Goal: Obtain resource: Download file/media

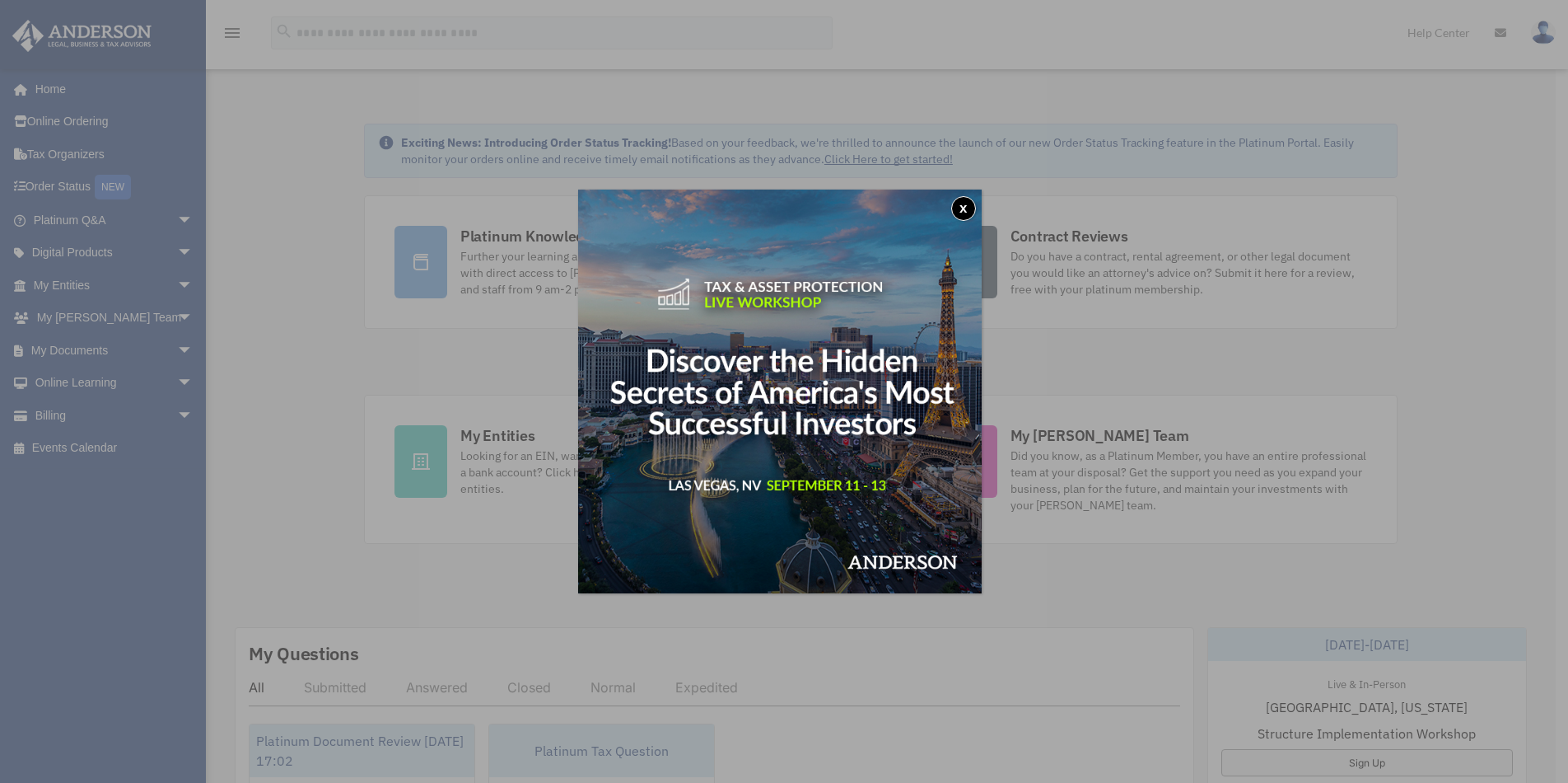
click at [962, 205] on button "x" at bounding box center [964, 208] width 25 height 25
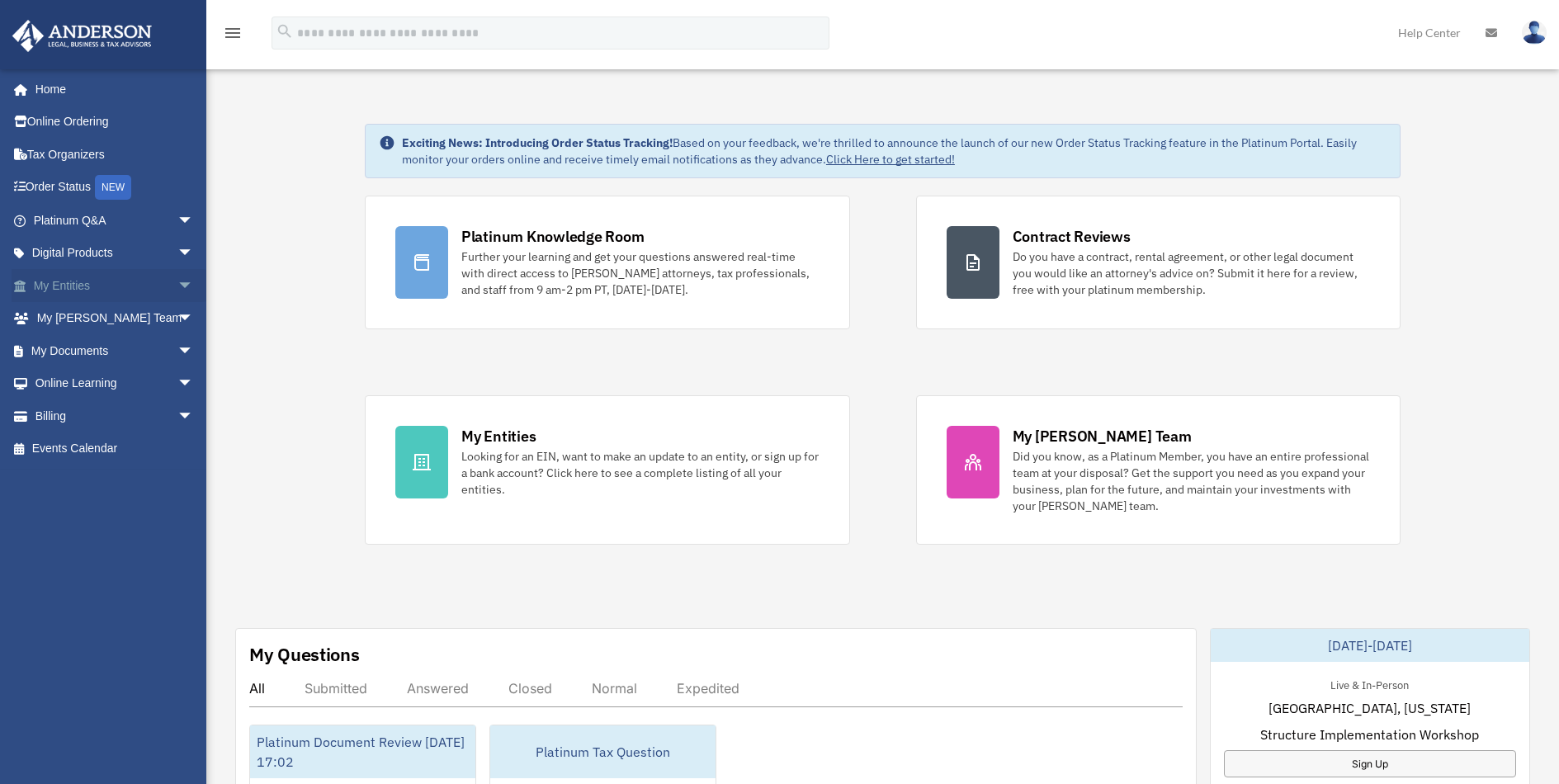
click at [95, 286] on link "My Entities arrow_drop_down" at bounding box center [115, 286] width 207 height 33
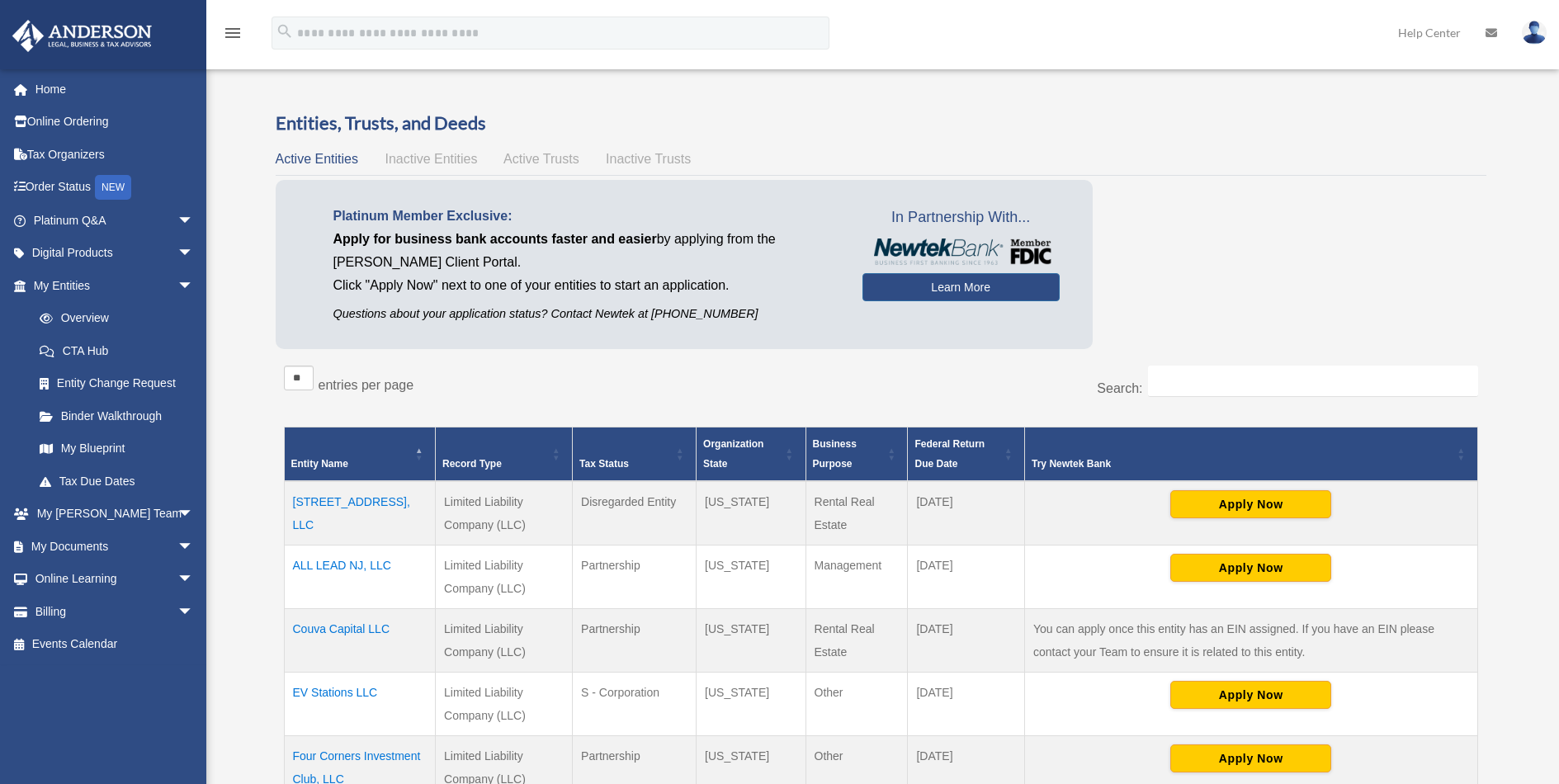
scroll to position [82, 0]
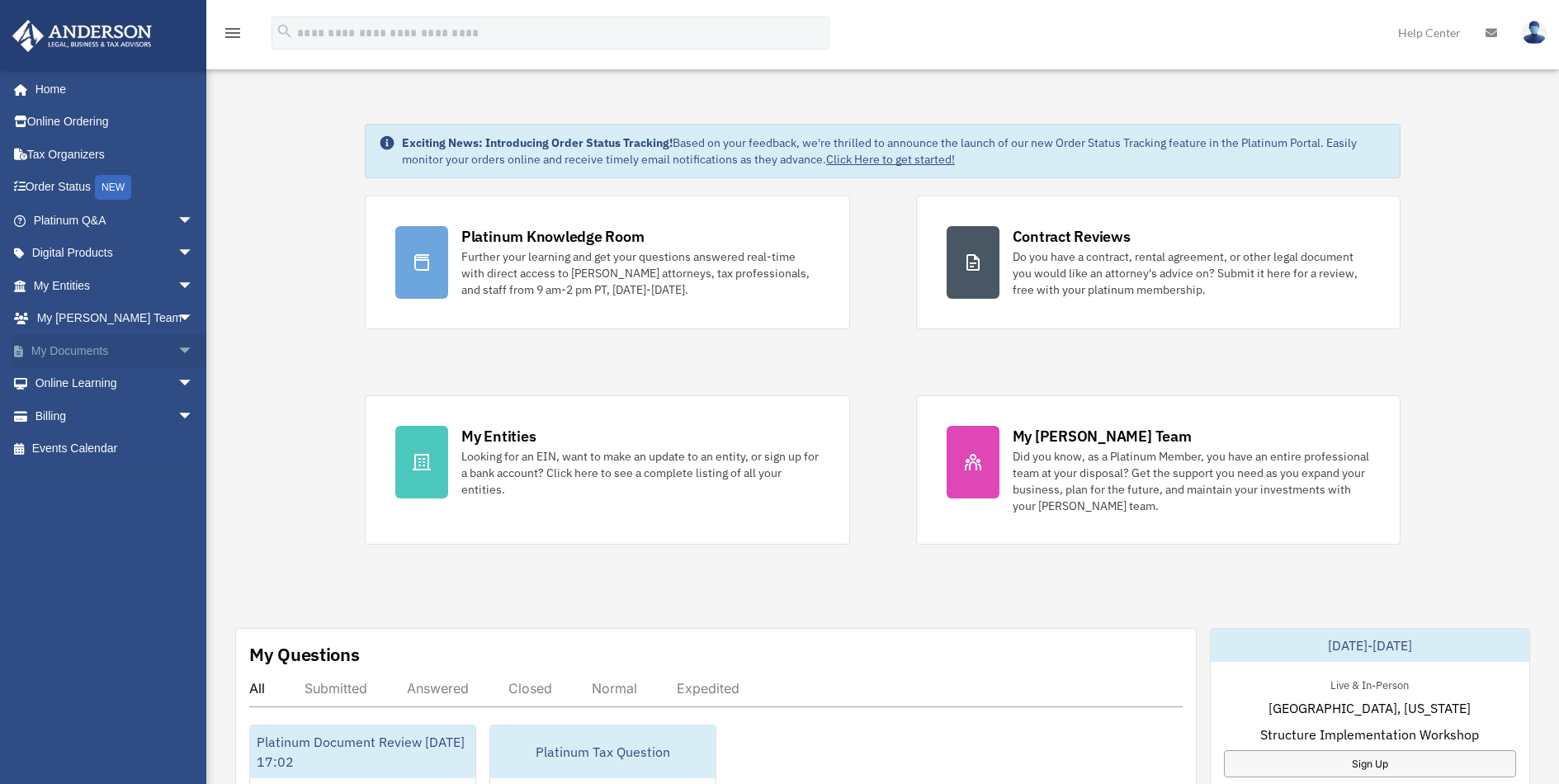
click at [94, 345] on link "My Documents arrow_drop_down" at bounding box center [115, 350] width 207 height 33
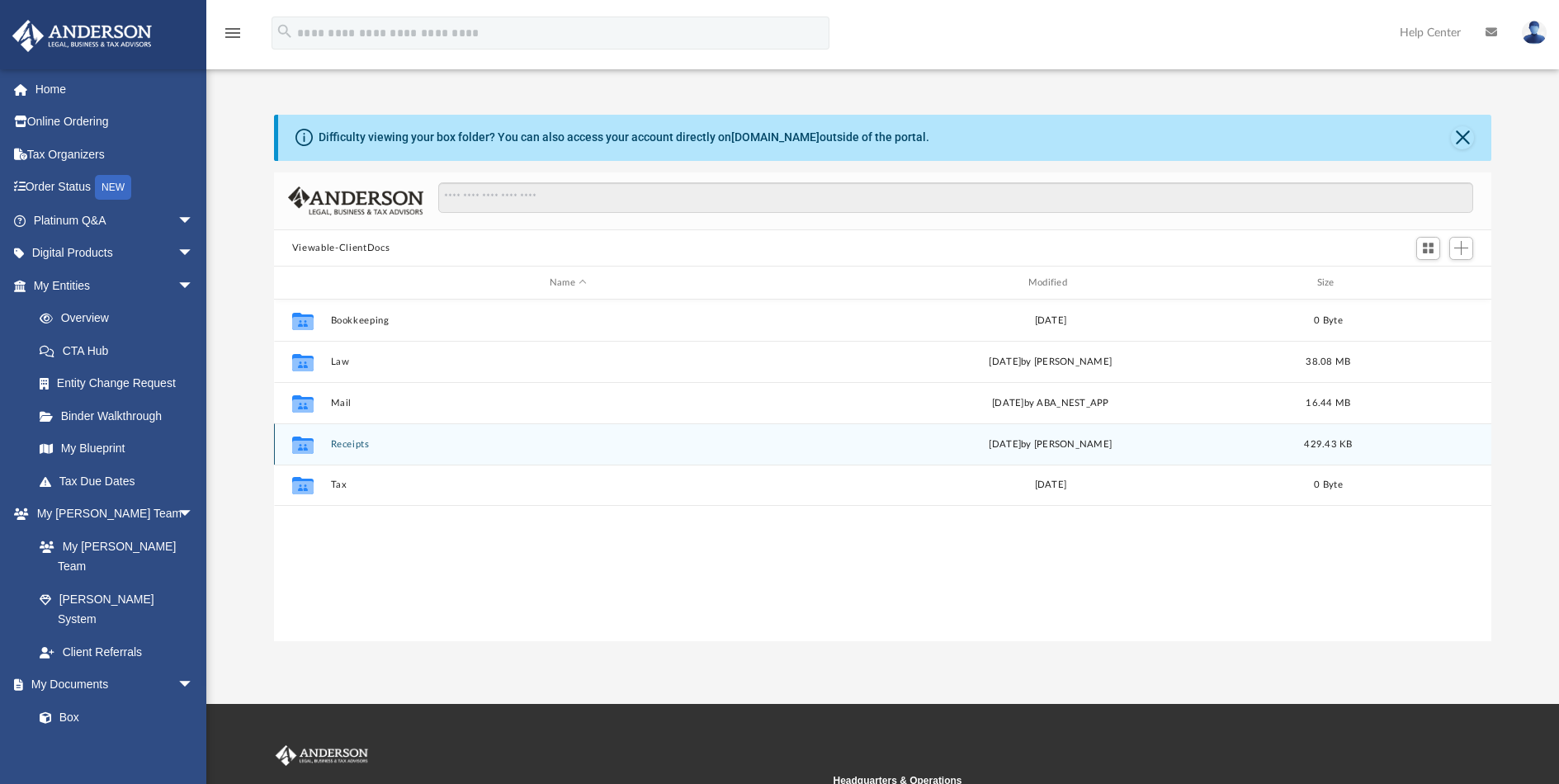
scroll to position [363, 1205]
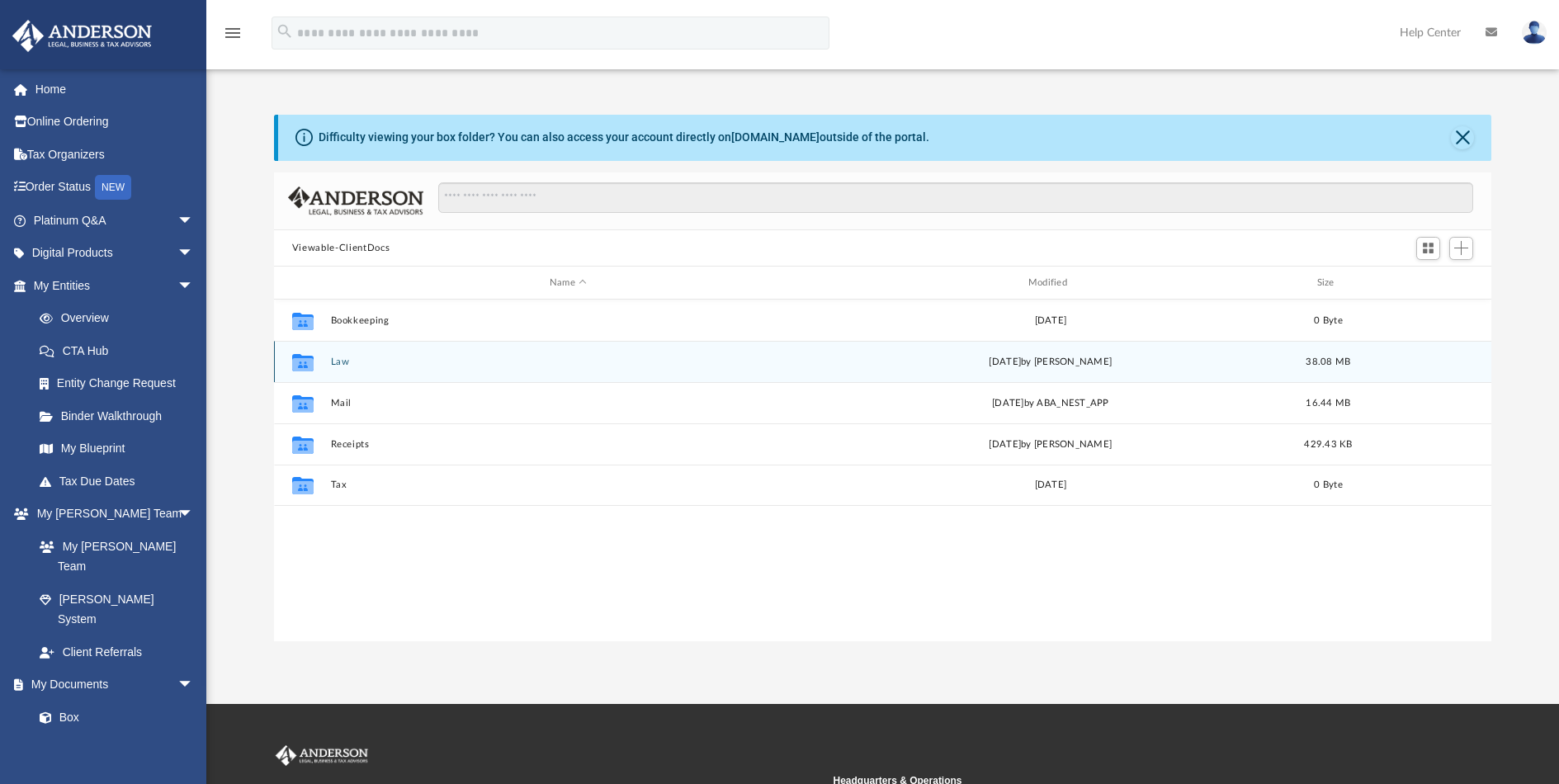
click at [308, 362] on icon "grid" at bounding box center [303, 365] width 21 height 14
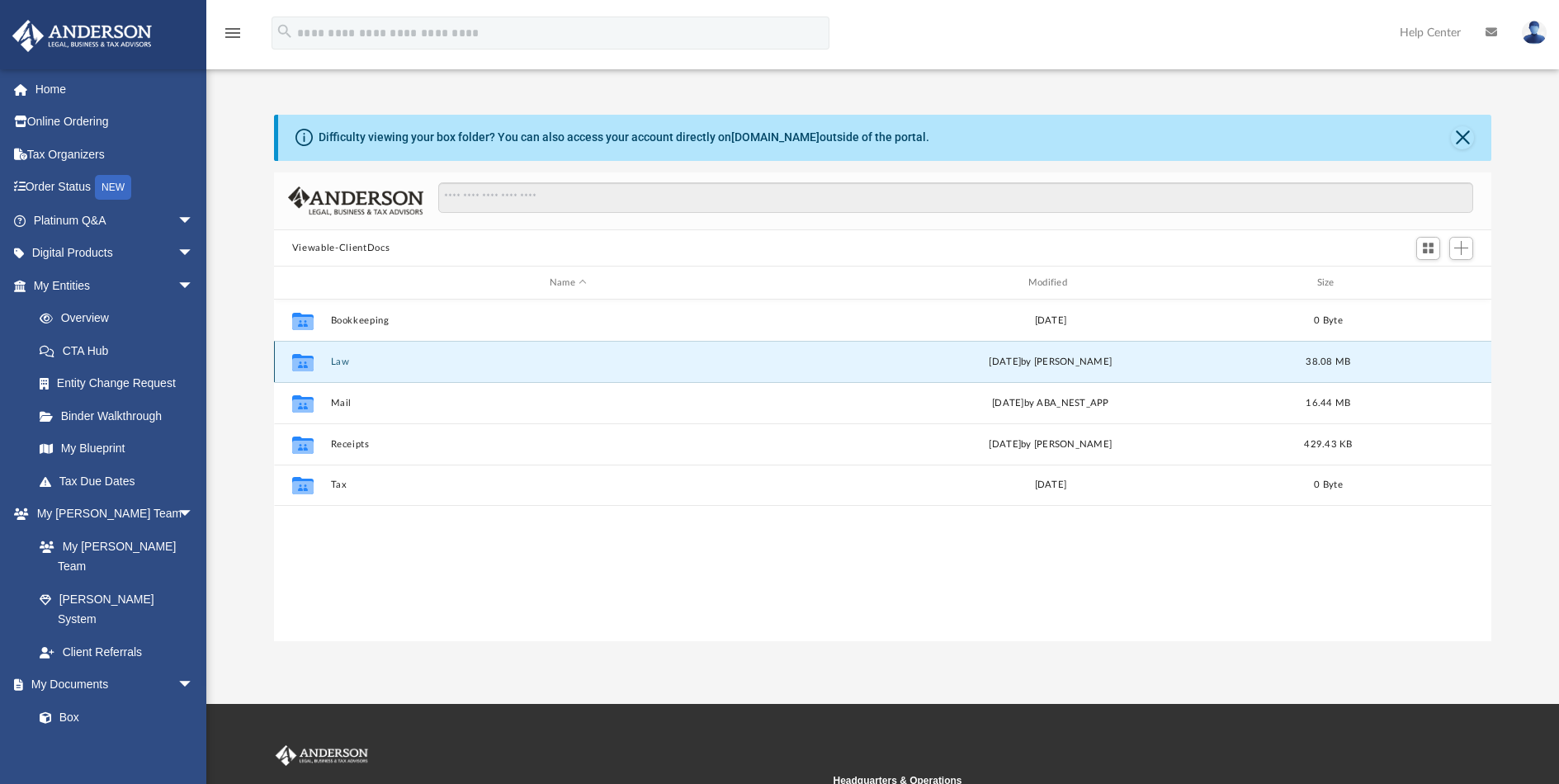
click at [298, 362] on icon "grid" at bounding box center [303, 365] width 21 height 14
drag, startPoint x: 298, startPoint y: 362, endPoint x: 341, endPoint y: 365, distance: 43.1
click at [341, 365] on button "Law" at bounding box center [568, 361] width 475 height 11
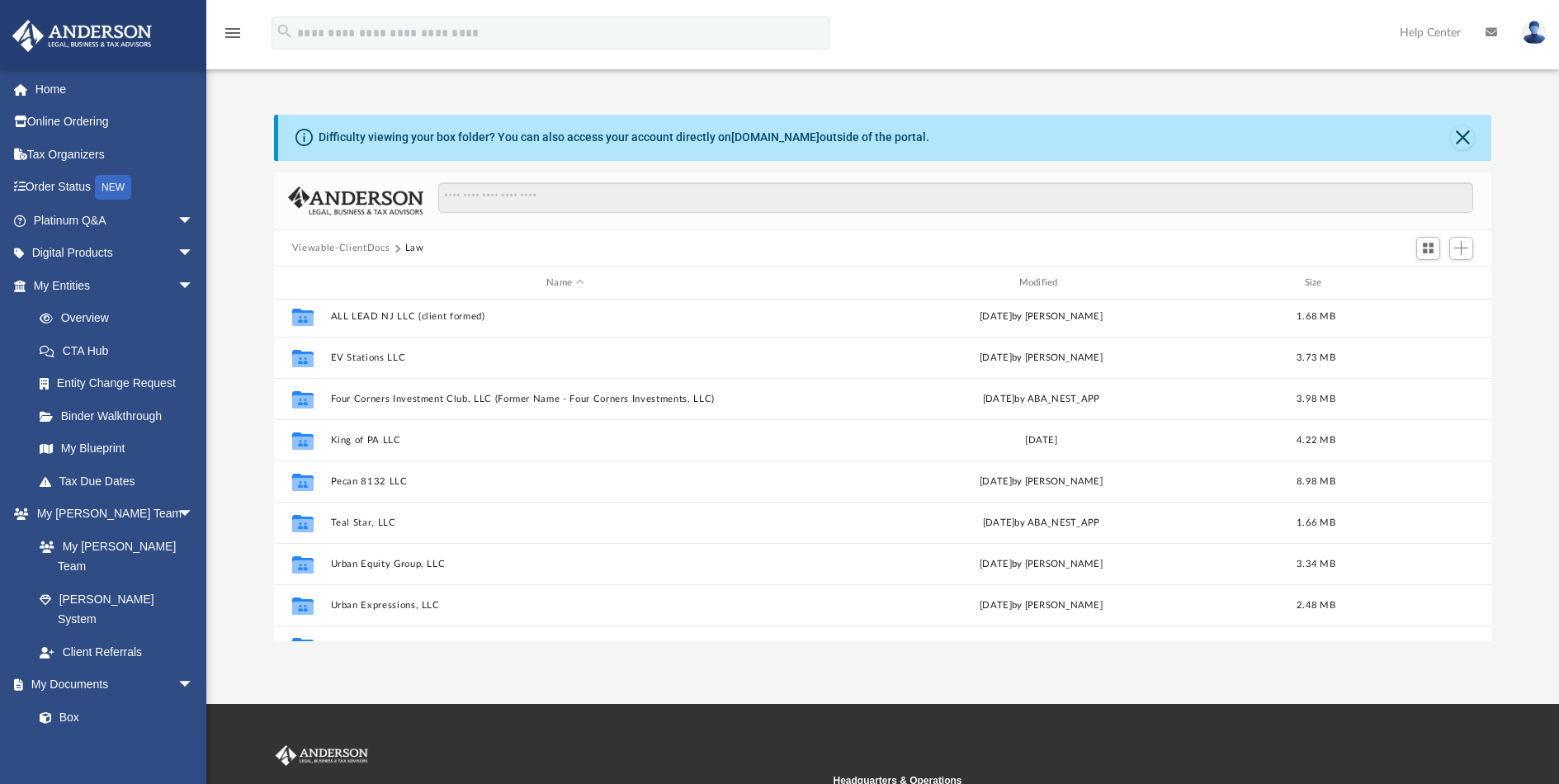
scroll to position [70, 0]
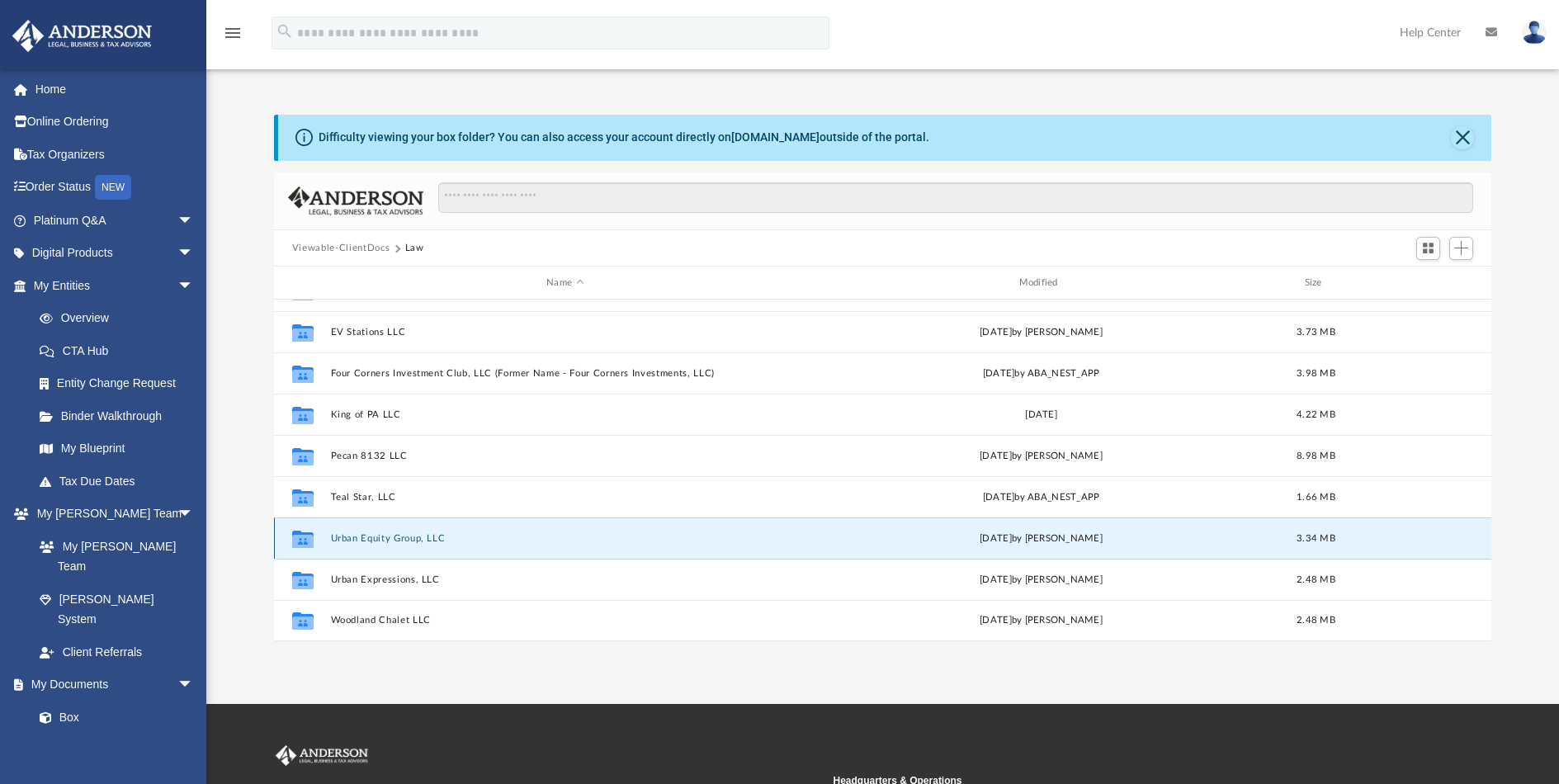
click at [425, 543] on button "Urban Equity Group, LLC" at bounding box center [564, 538] width 468 height 11
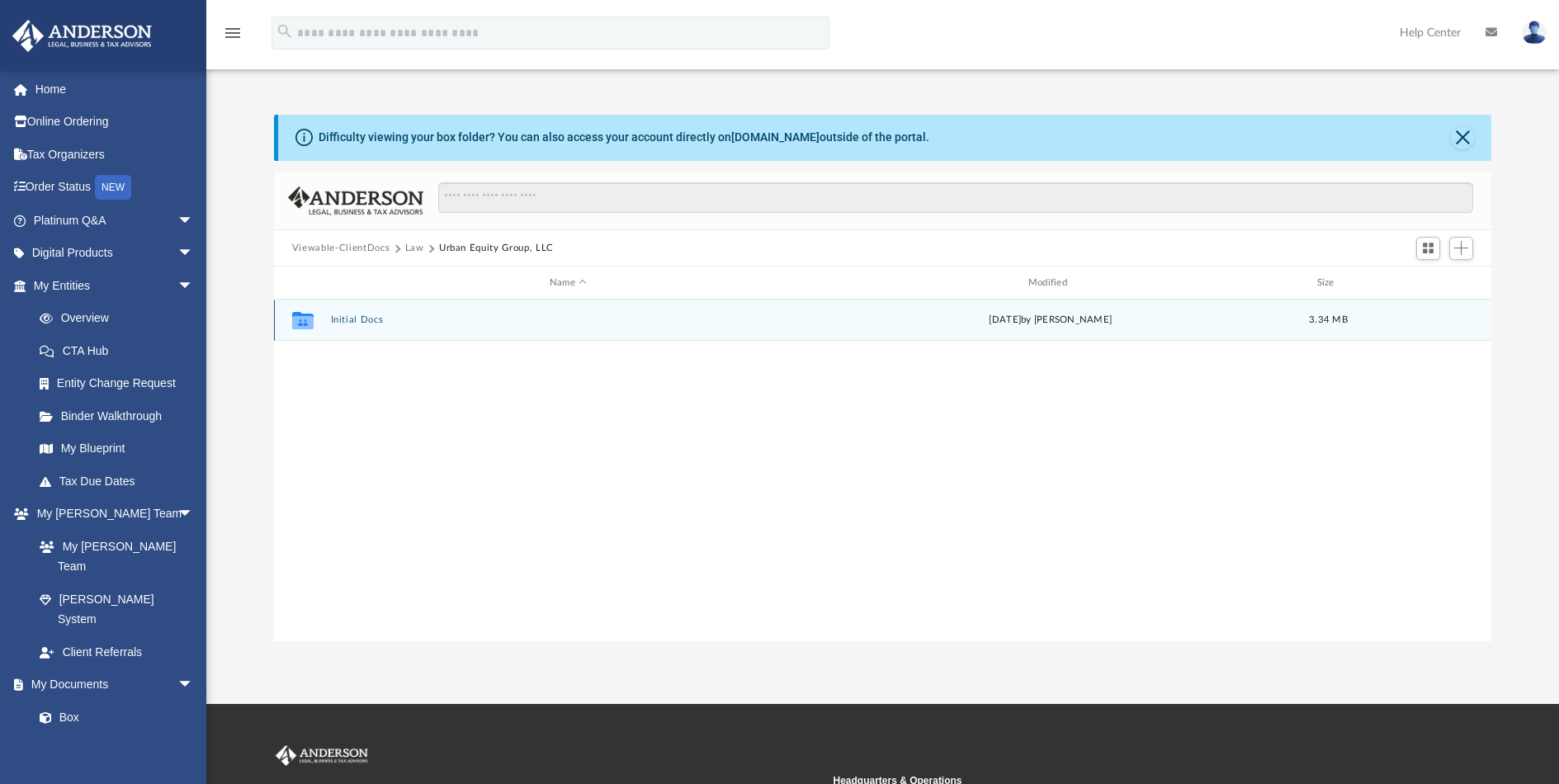
scroll to position [0, 0]
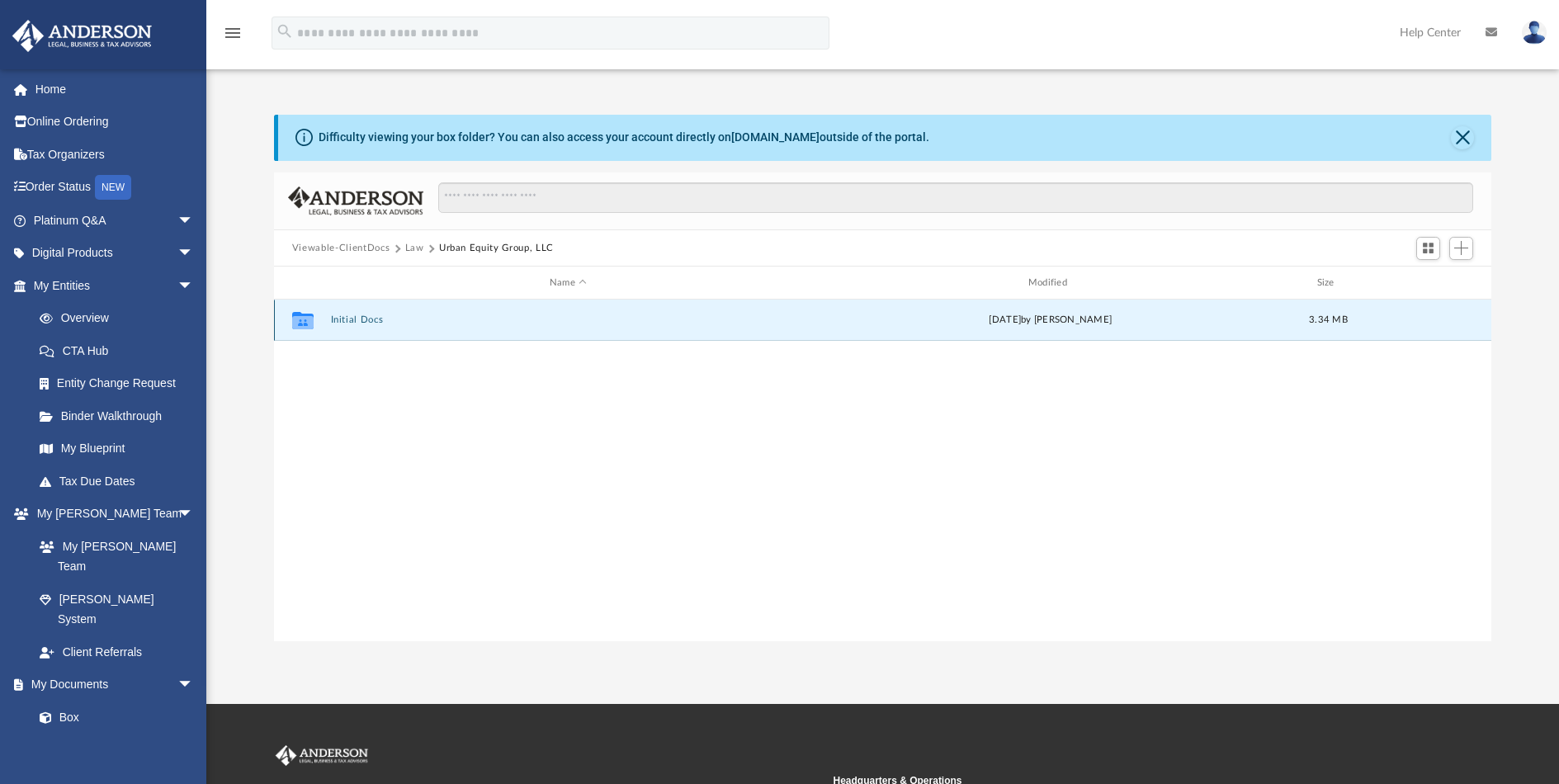
click at [351, 324] on button "Initial Docs" at bounding box center [568, 320] width 475 height 11
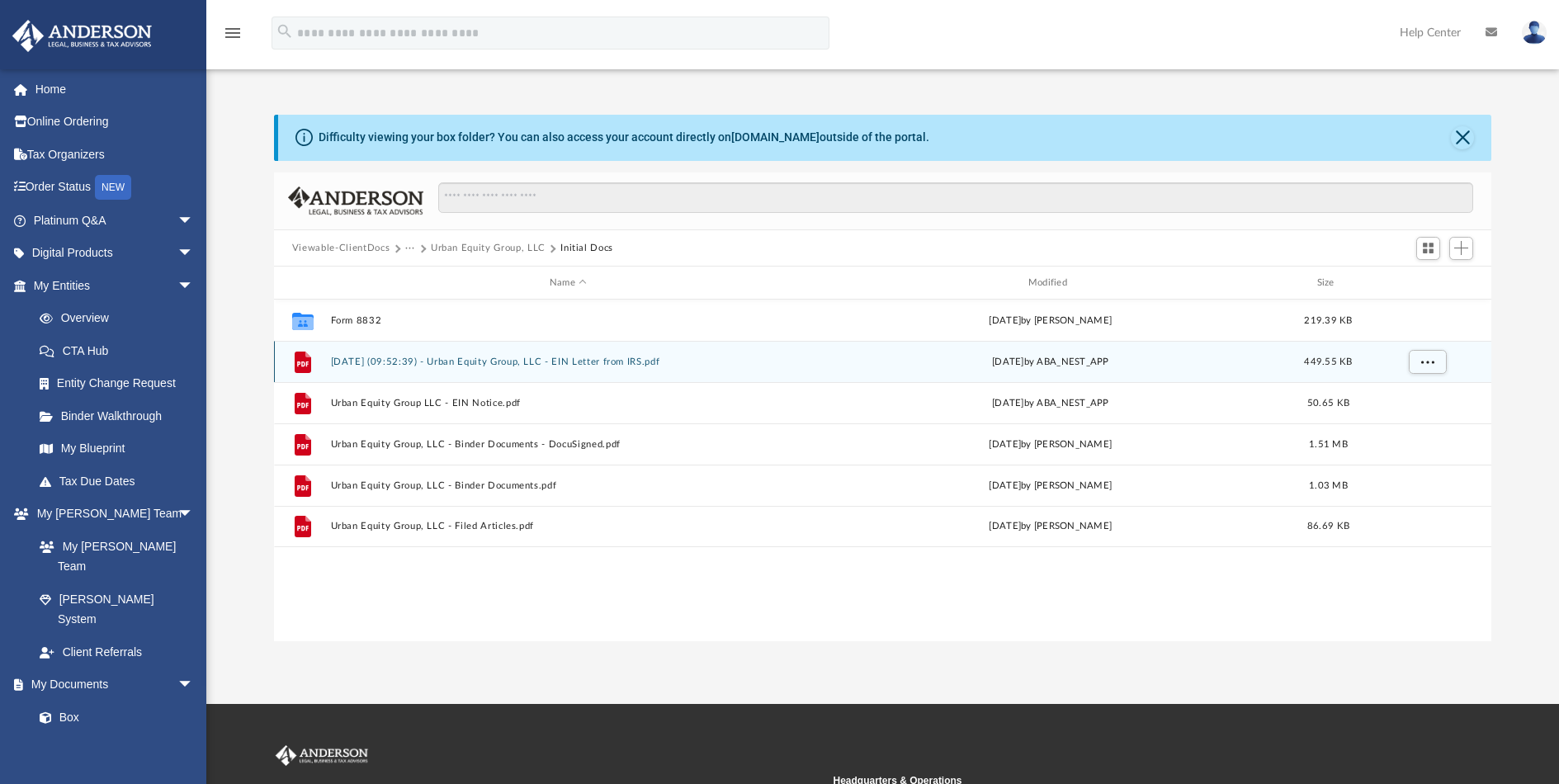
click at [468, 367] on button "[DATE] (09:52:39) - Urban Equity Group, LLC - EIN Letter from IRS.pdf" at bounding box center [568, 361] width 475 height 11
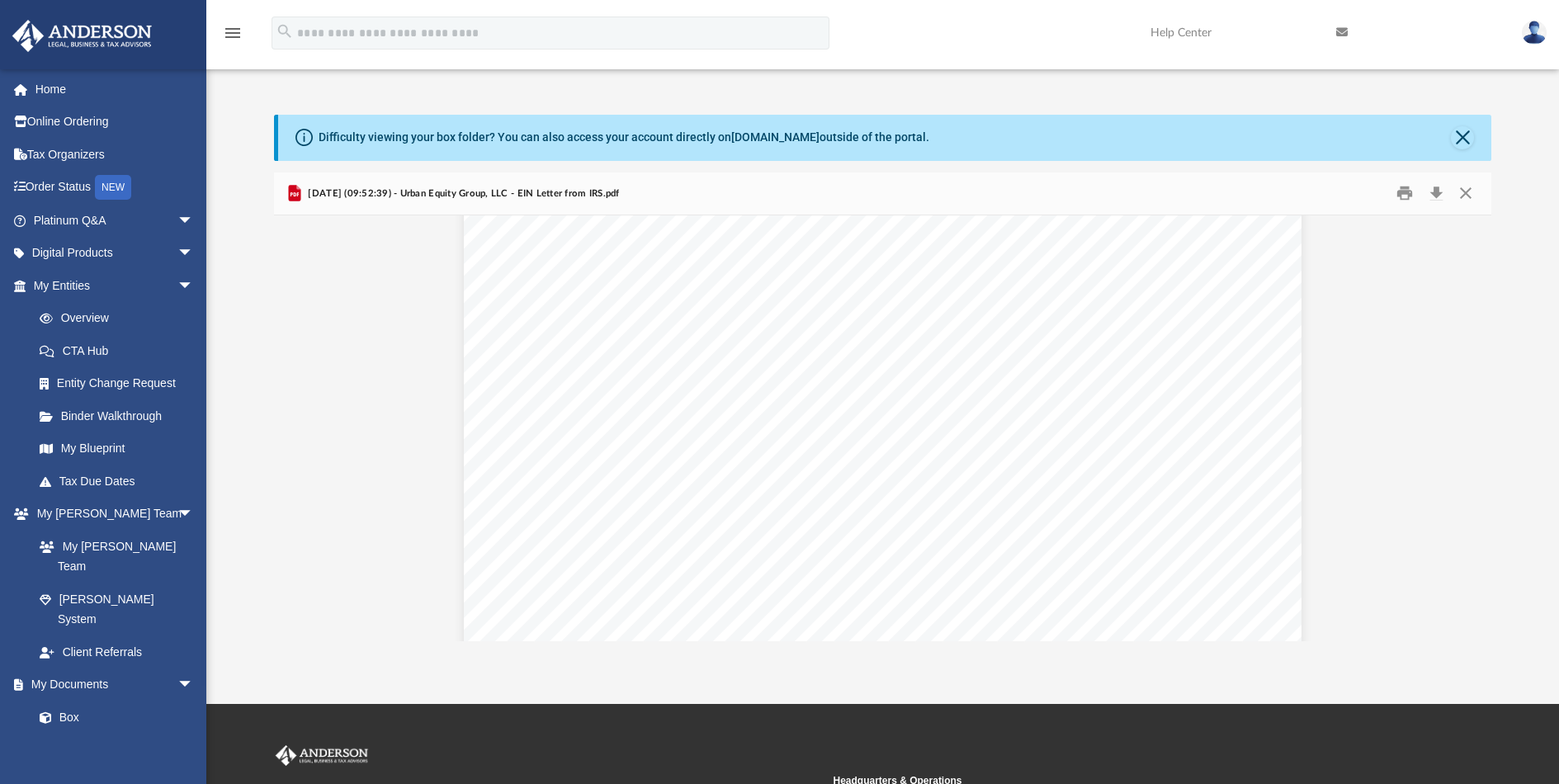
scroll to position [82, 0]
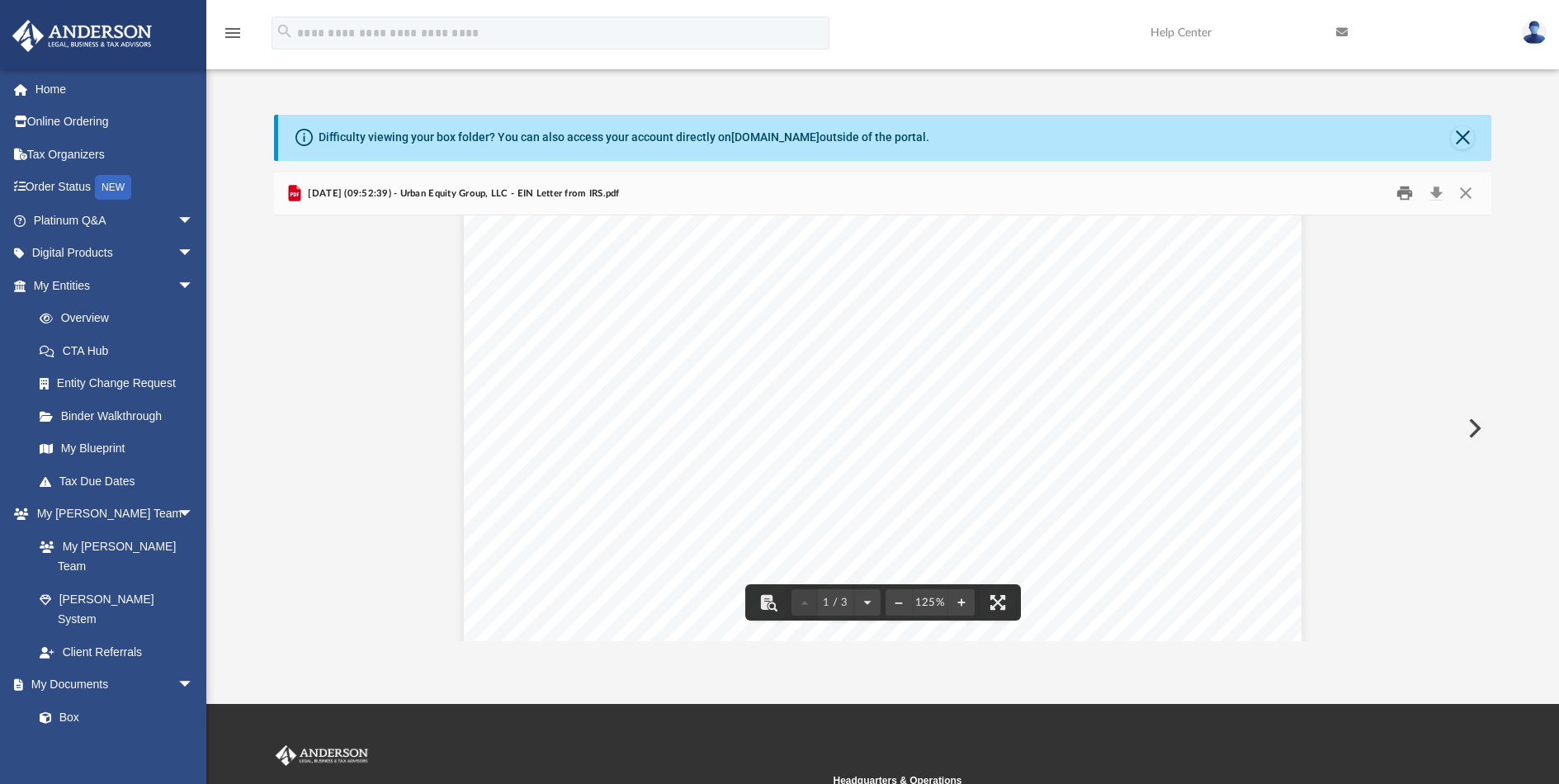
click at [1402, 194] on button "Print" at bounding box center [1405, 193] width 33 height 25
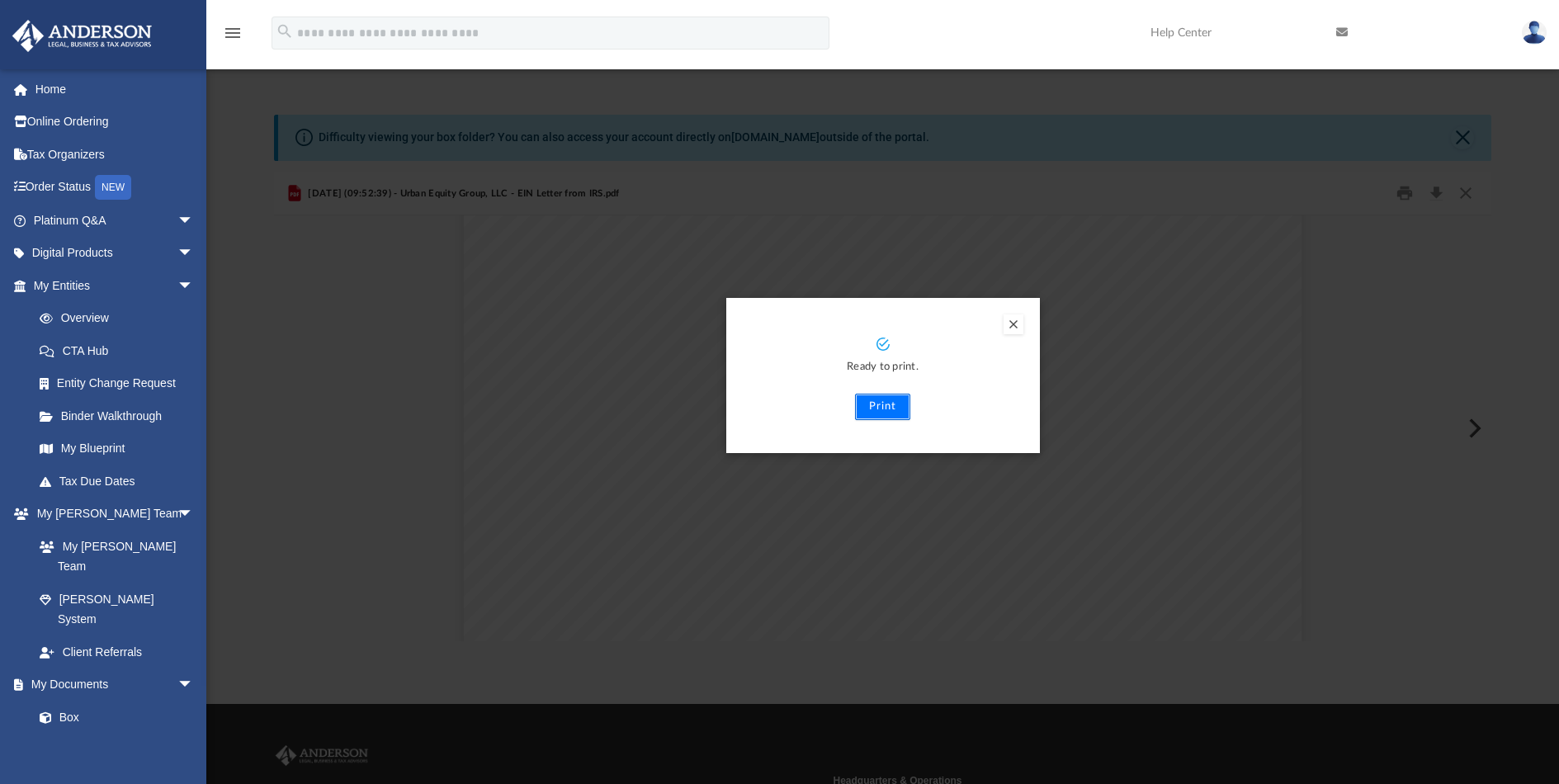
click at [895, 404] on button "Print" at bounding box center [882, 406] width 55 height 26
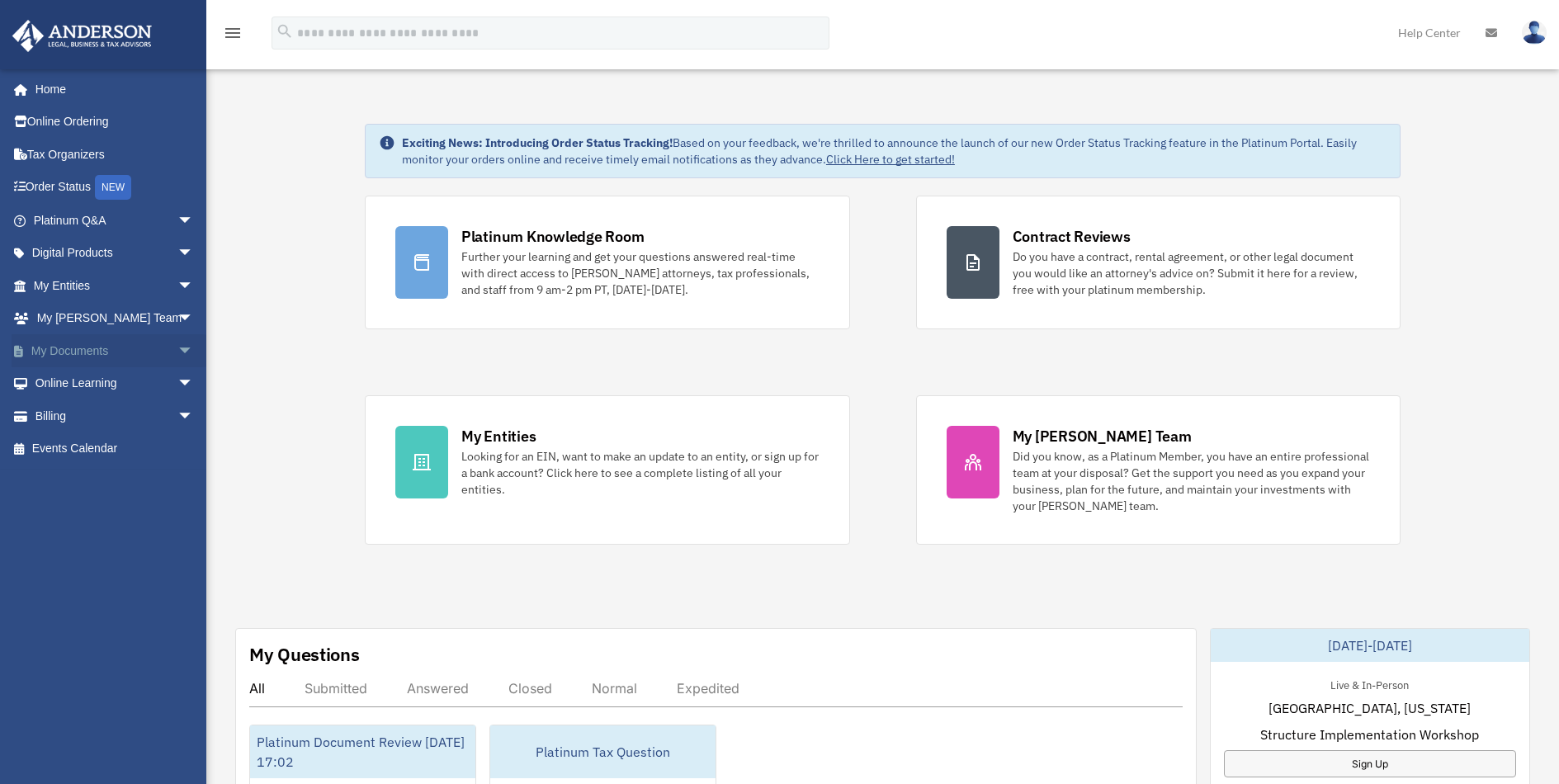
click at [116, 360] on link "My Documents arrow_drop_down" at bounding box center [115, 350] width 207 height 33
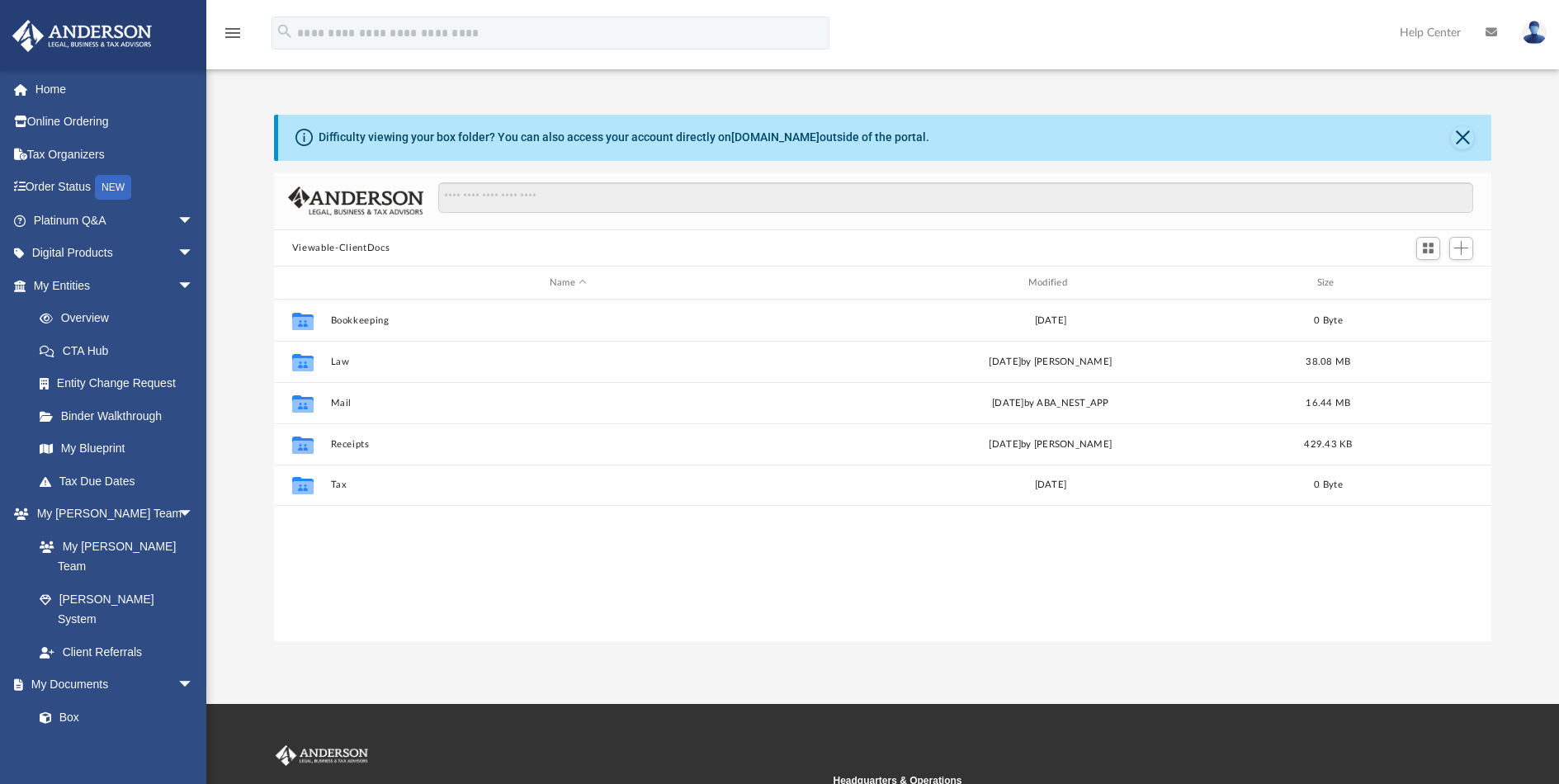
scroll to position [363, 1205]
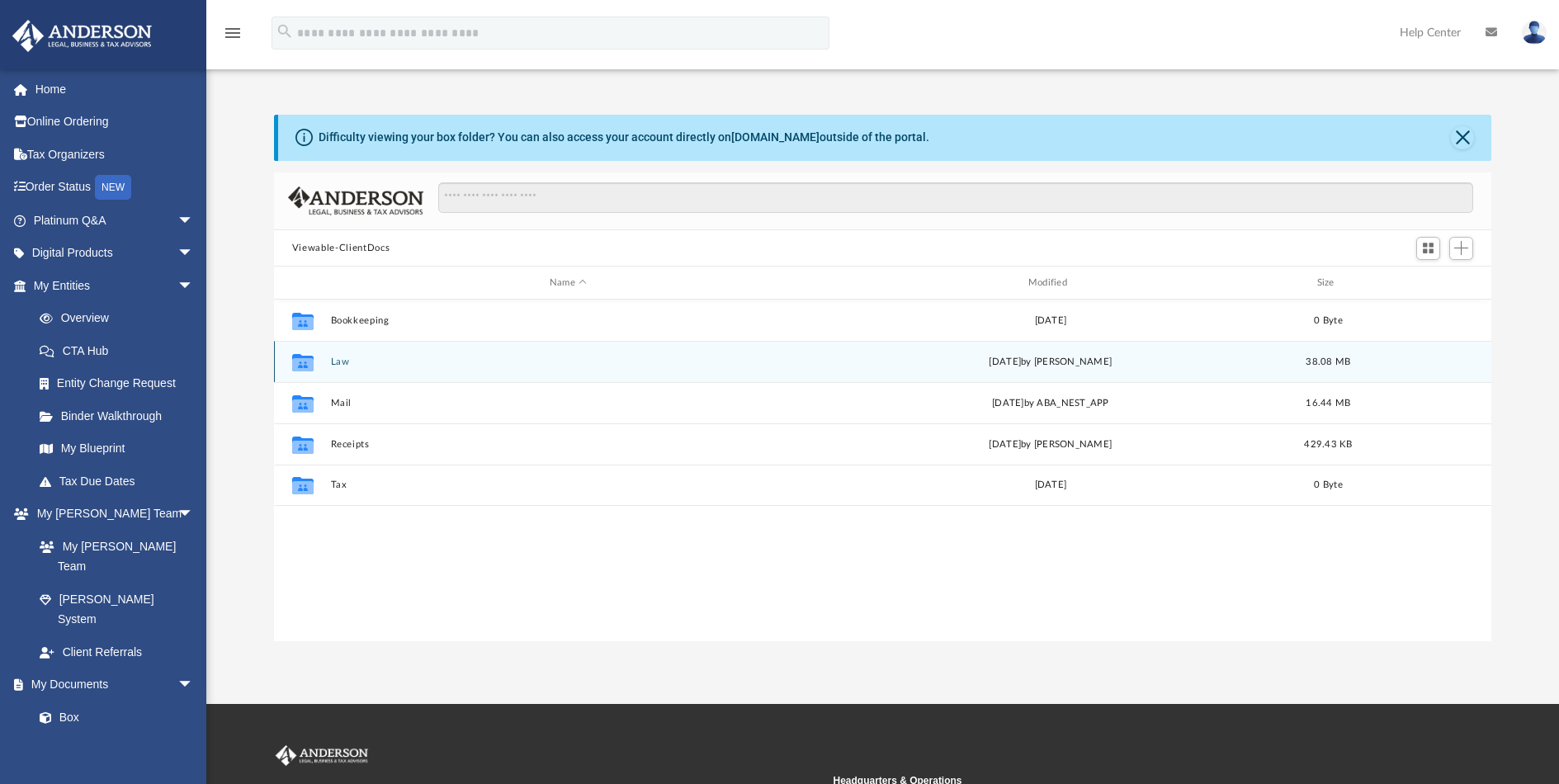
click at [303, 369] on icon "grid" at bounding box center [303, 365] width 21 height 14
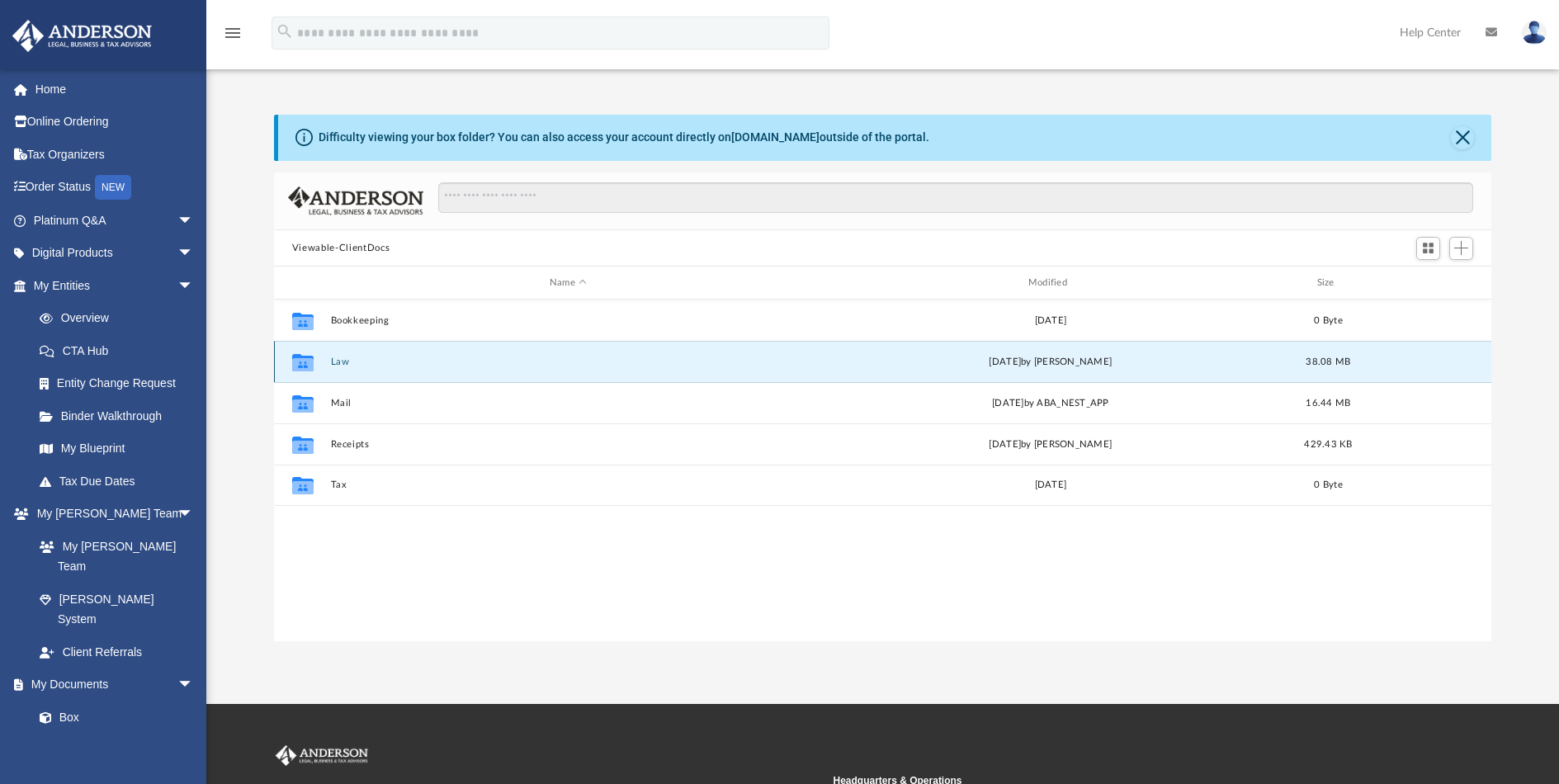
click at [299, 366] on icon "grid" at bounding box center [303, 363] width 21 height 17
click at [338, 364] on button "Law" at bounding box center [568, 361] width 475 height 11
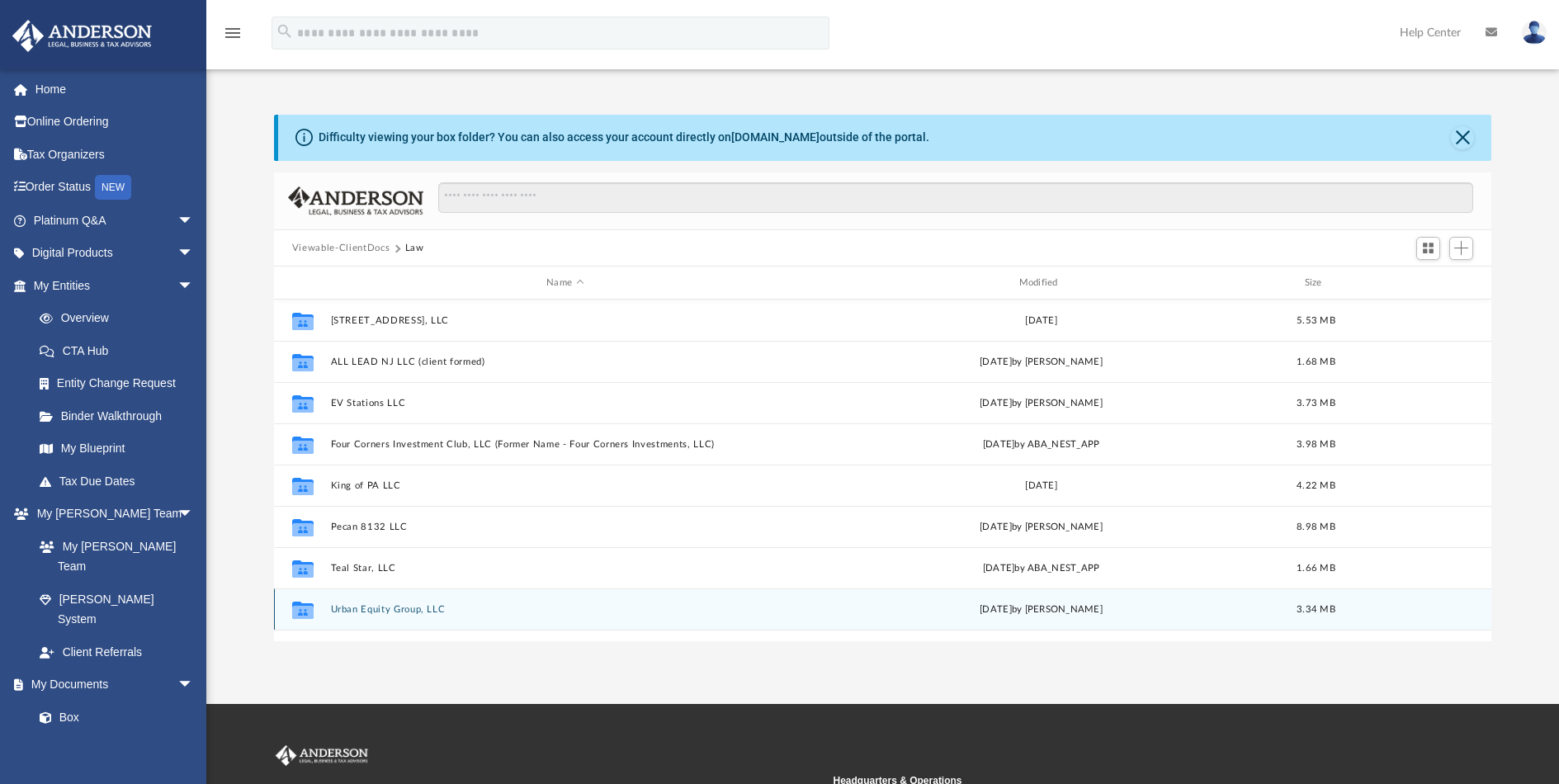
click at [373, 605] on button "Urban Equity Group, LLC" at bounding box center [564, 609] width 468 height 11
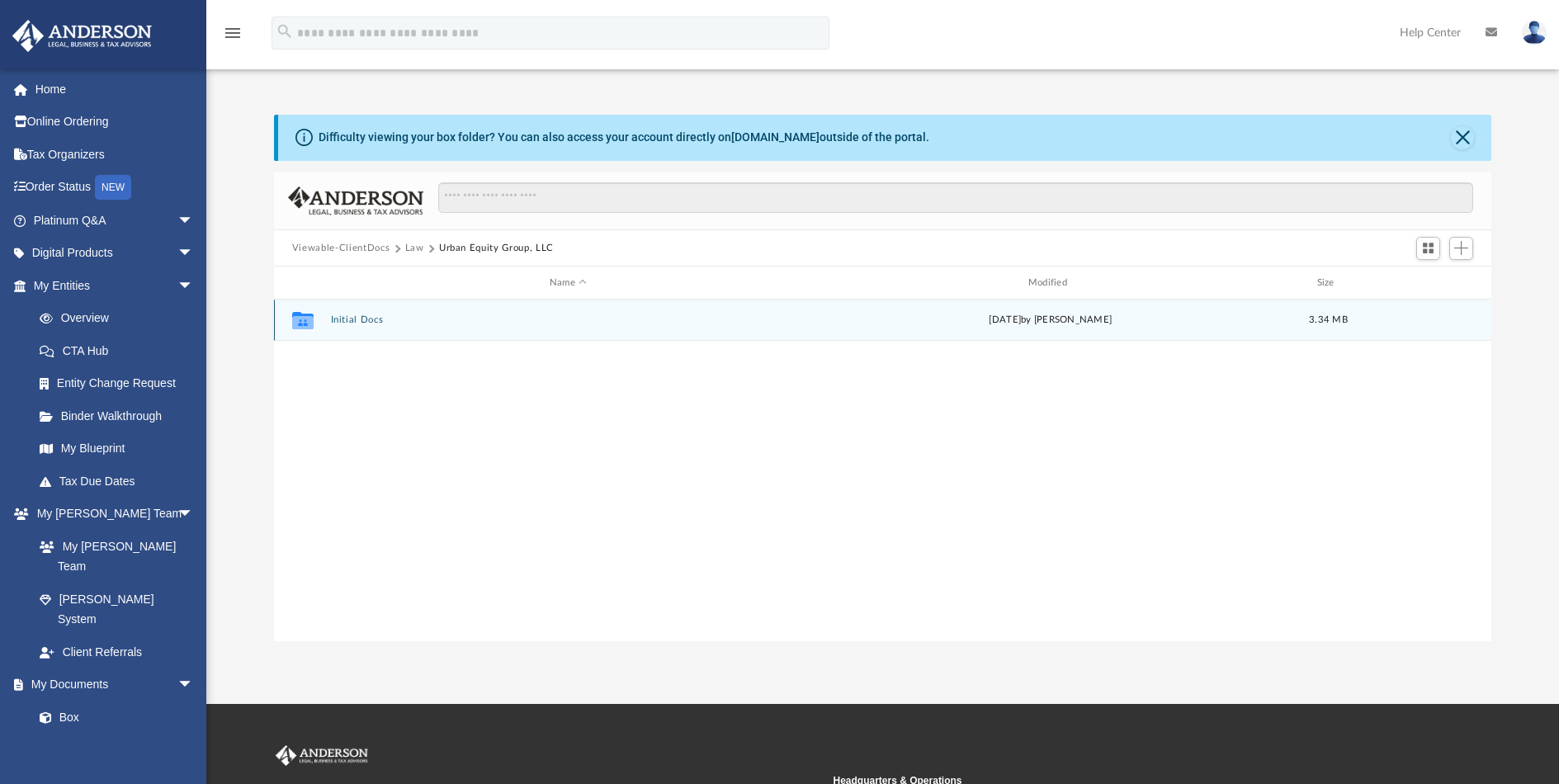
click at [366, 324] on button "Initial Docs" at bounding box center [568, 320] width 475 height 11
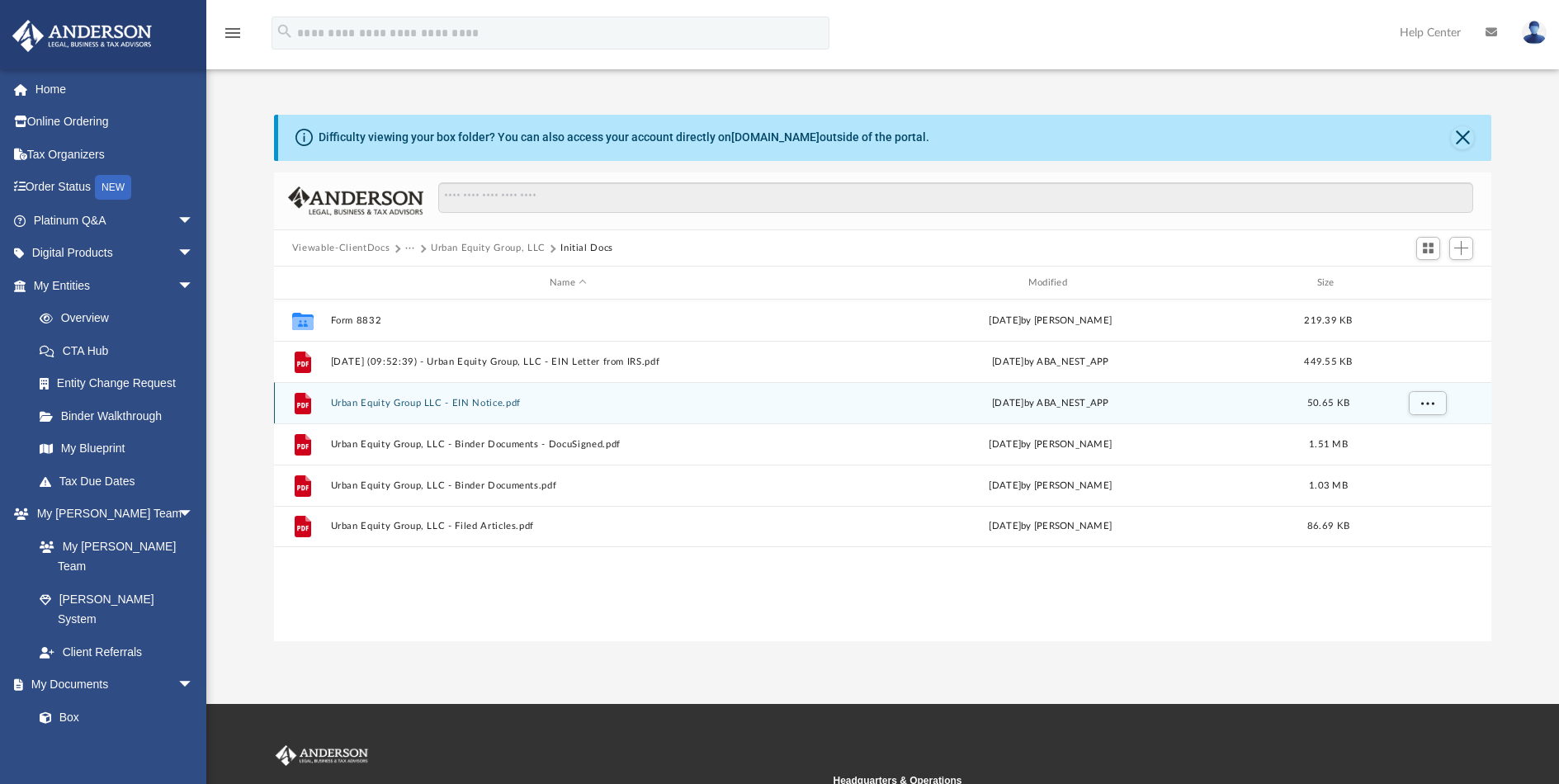
click at [471, 408] on button "Urban Equity Group LLC - EIN Notice.pdf" at bounding box center [568, 403] width 475 height 11
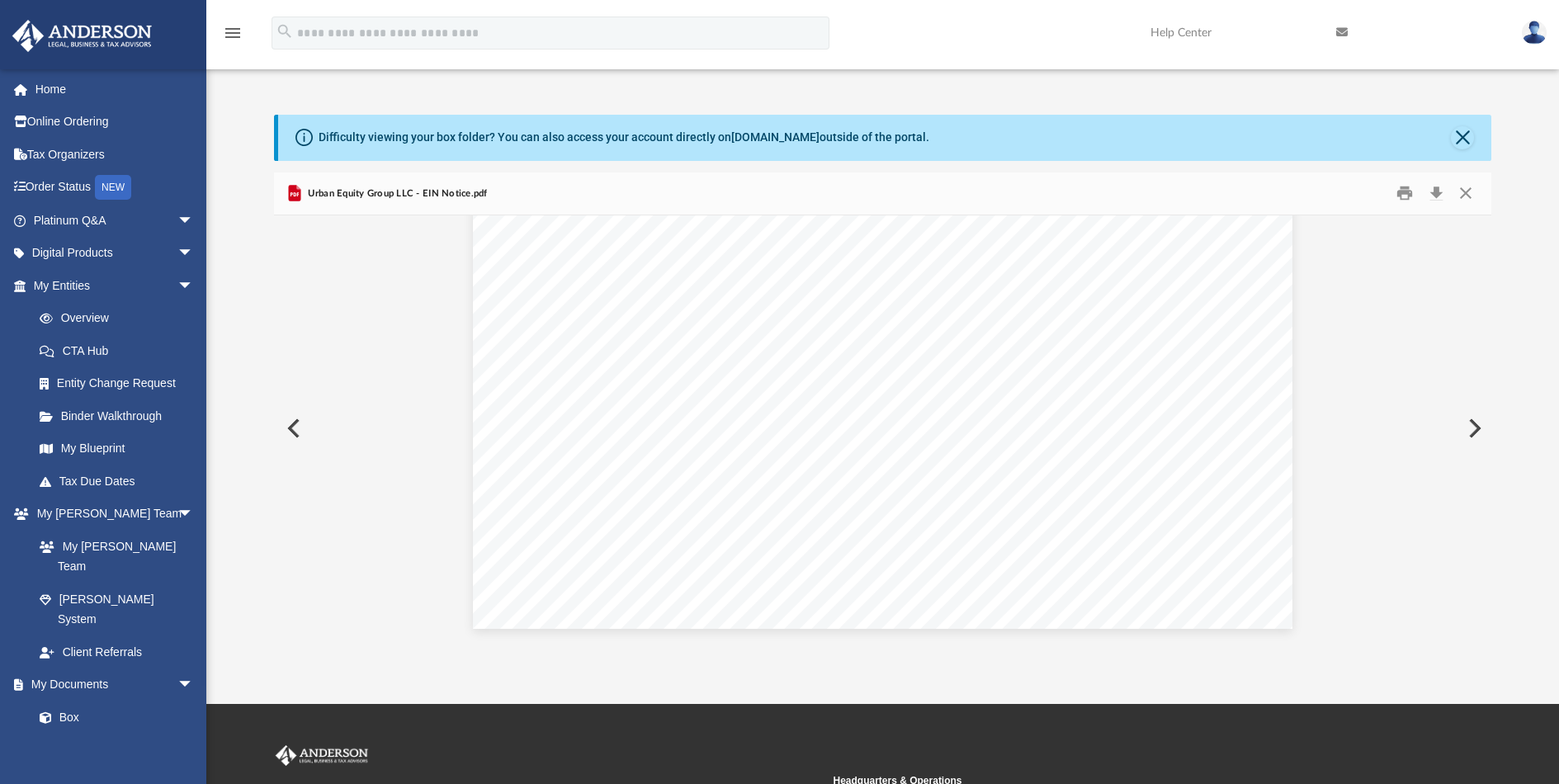
scroll to position [264, 0]
click at [1000, 366] on span "Continue >>" at bounding box center [1010, 359] width 75 height 14
click at [996, 357] on span "Continue >>" at bounding box center [1010, 359] width 75 height 14
click at [1467, 136] on button "Close" at bounding box center [1462, 138] width 23 height 23
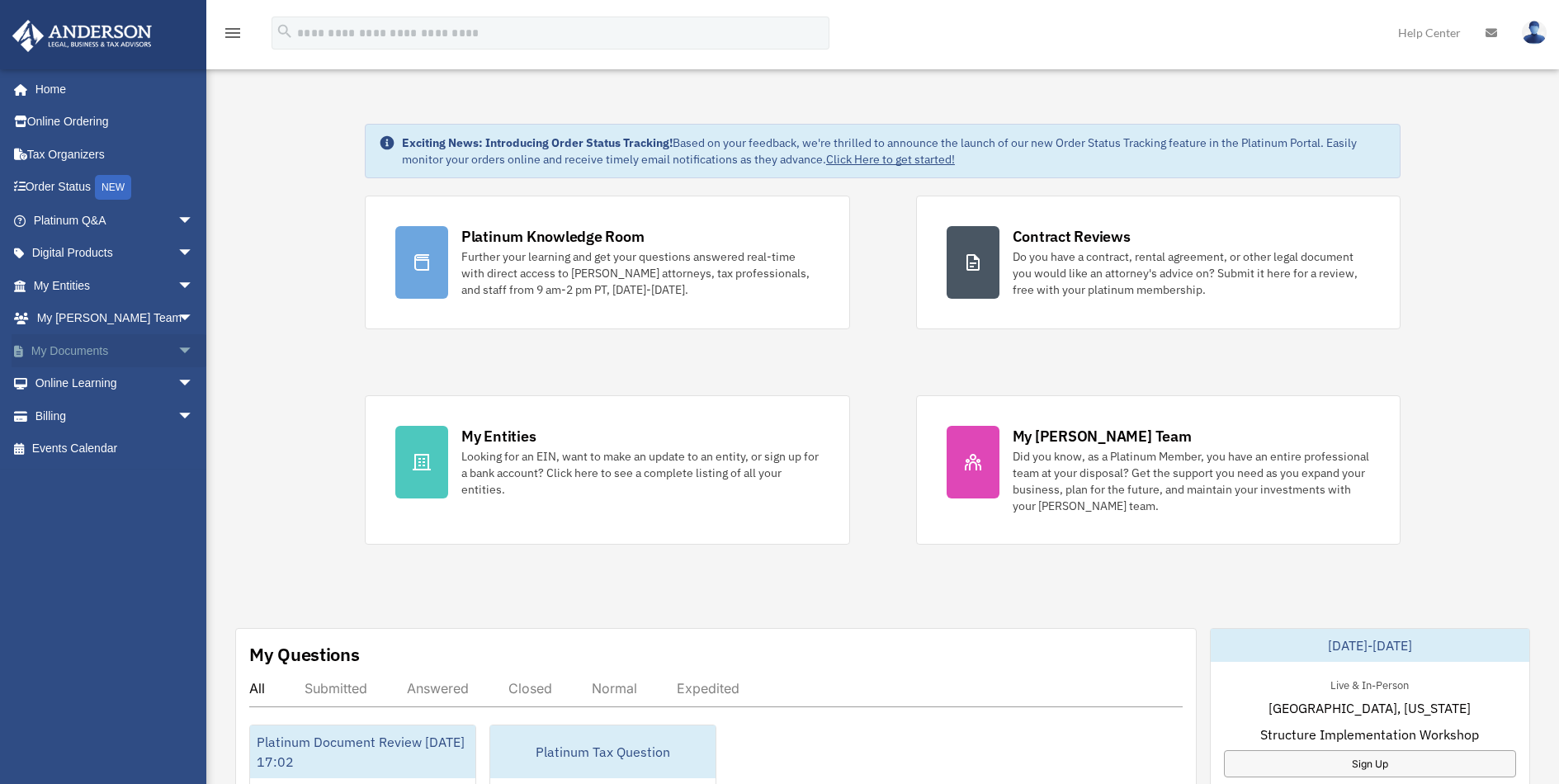
click at [97, 343] on link "My Documents arrow_drop_down" at bounding box center [115, 350] width 207 height 33
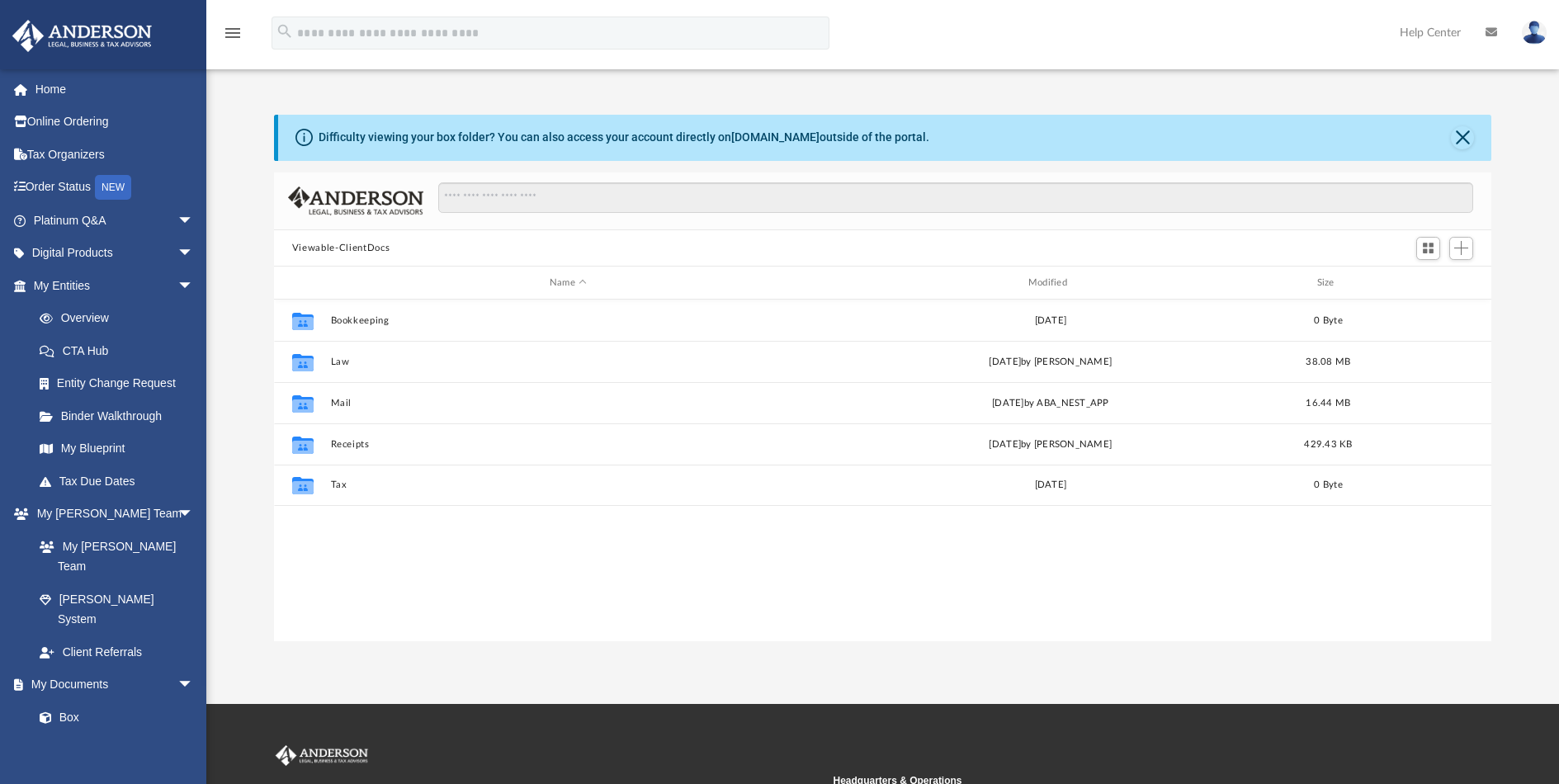
scroll to position [363, 1205]
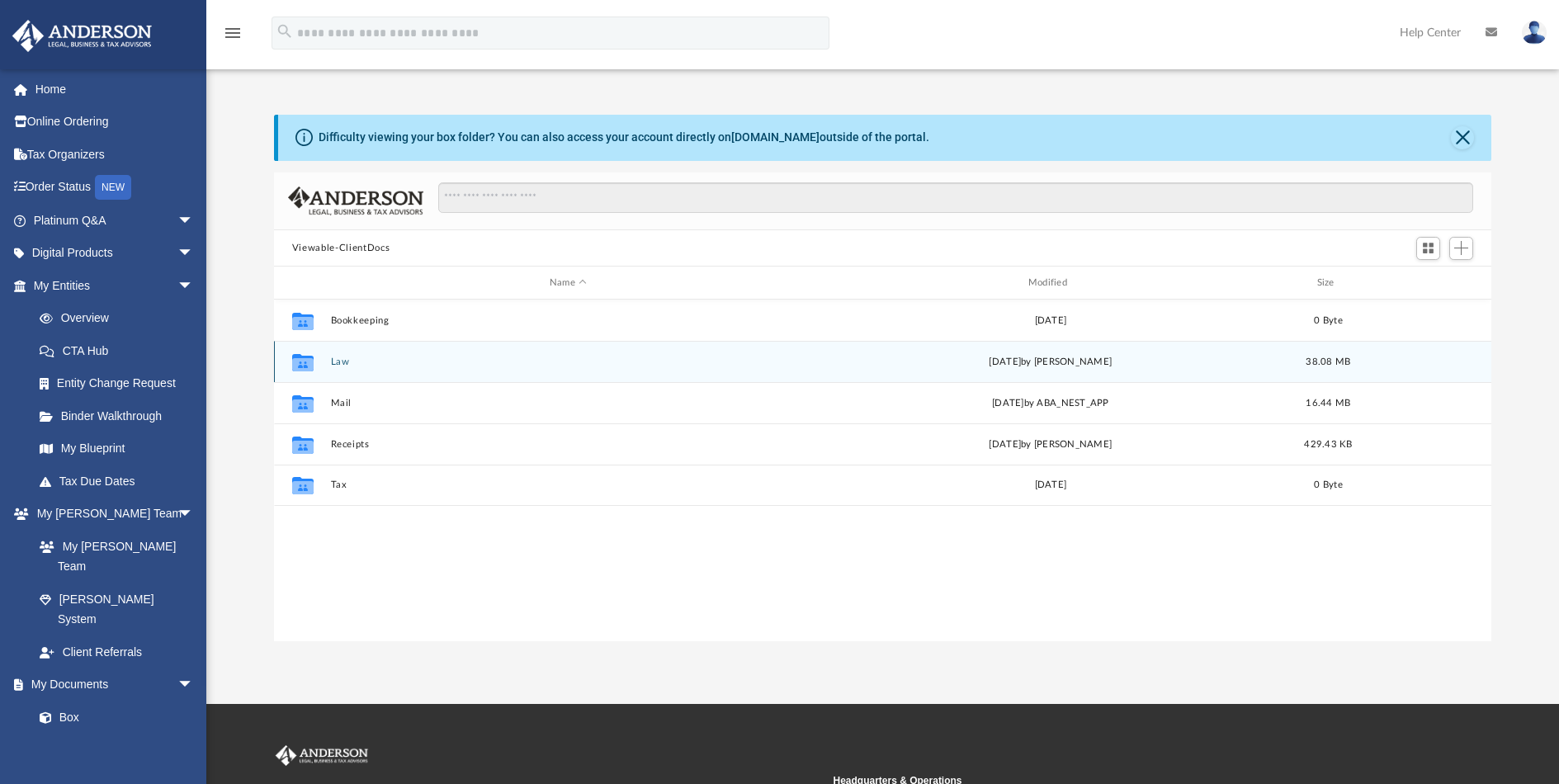
click at [324, 360] on div "Collaborated Folder Law [DATE] by [PERSON_NAME] 38.08 MB" at bounding box center [883, 361] width 1217 height 42
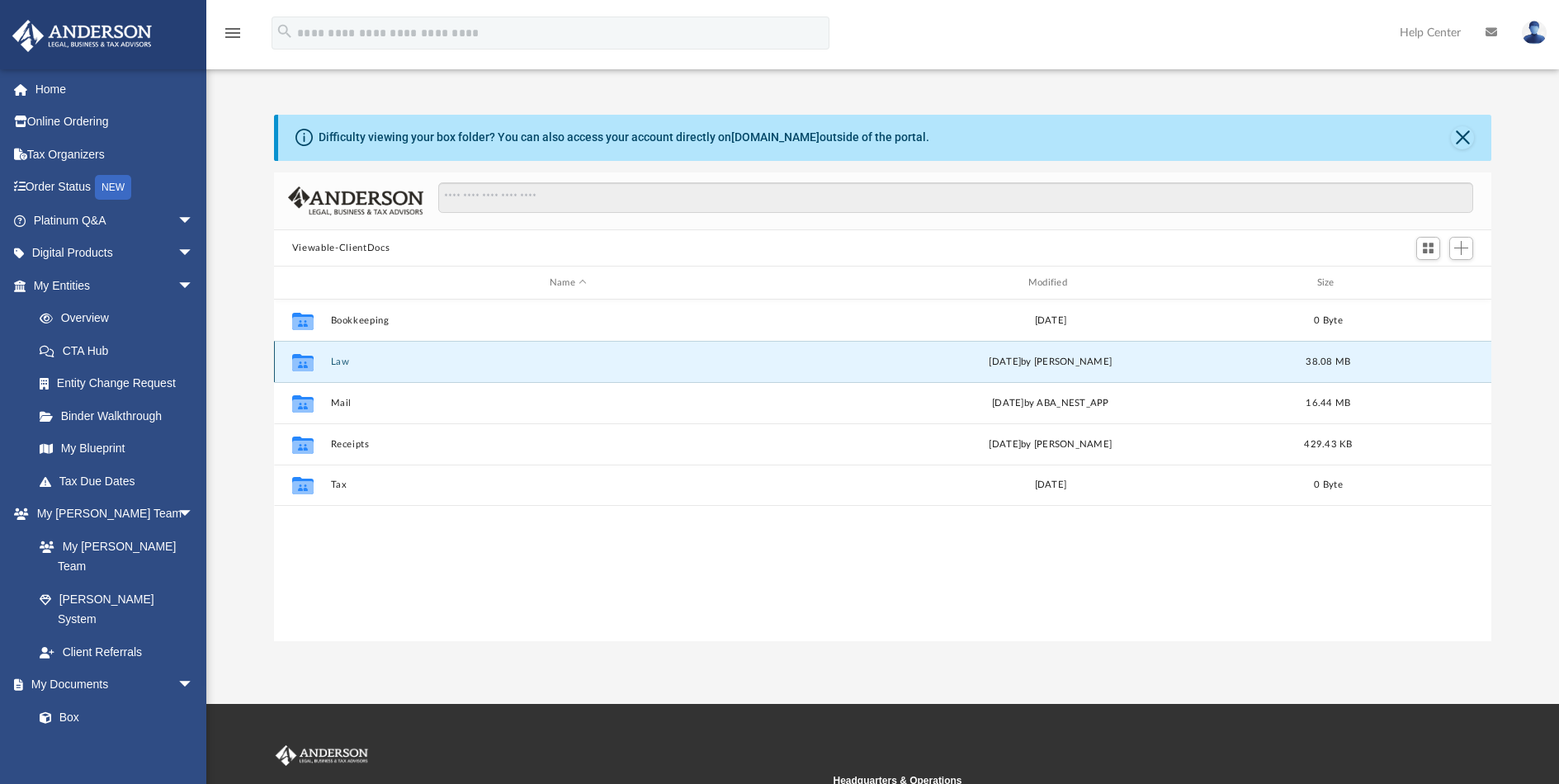
click at [351, 365] on button "Law" at bounding box center [568, 361] width 475 height 11
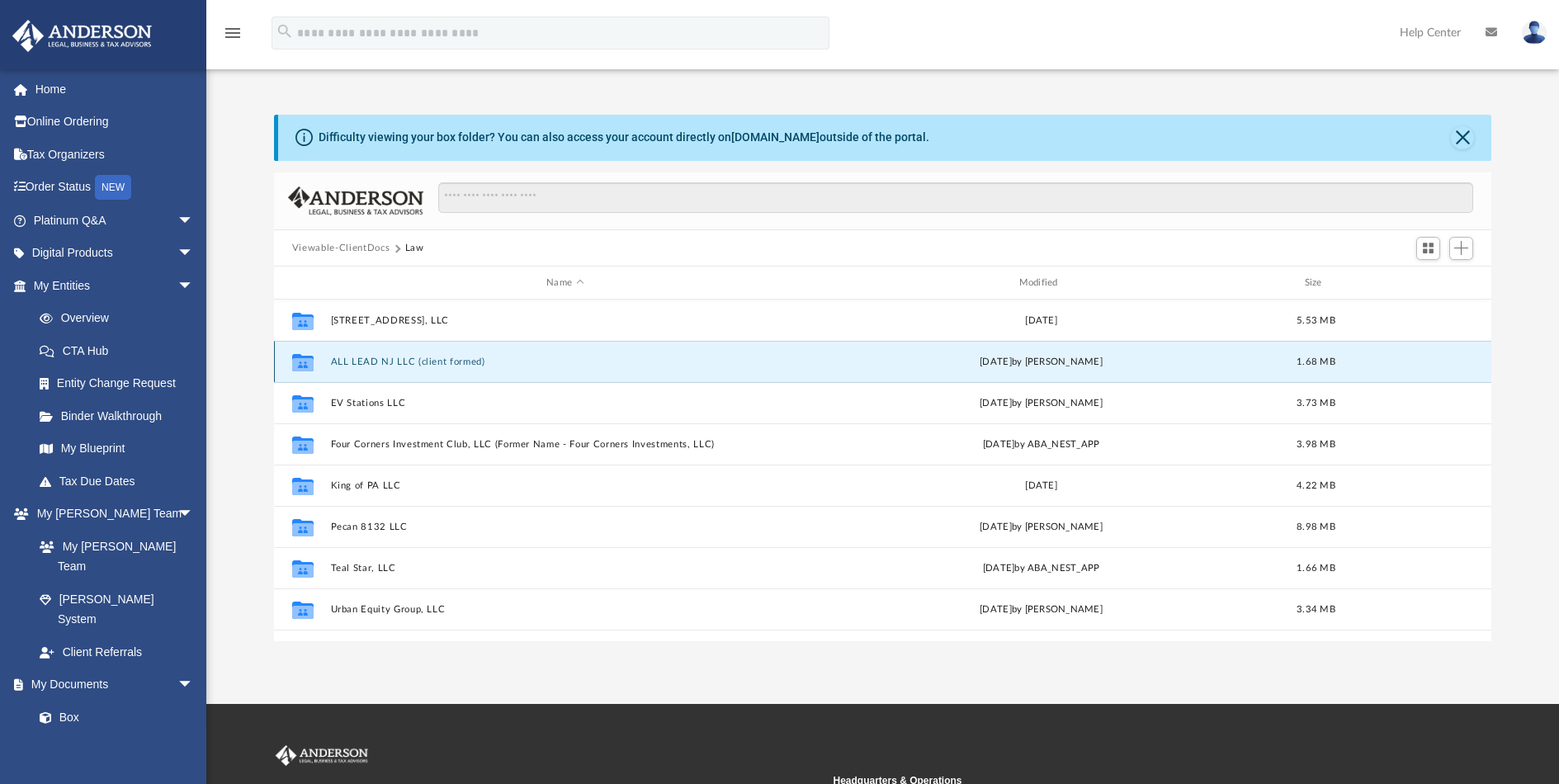
click at [426, 360] on button "ALL LEAD NJ LLC (client formed)" at bounding box center [564, 361] width 468 height 11
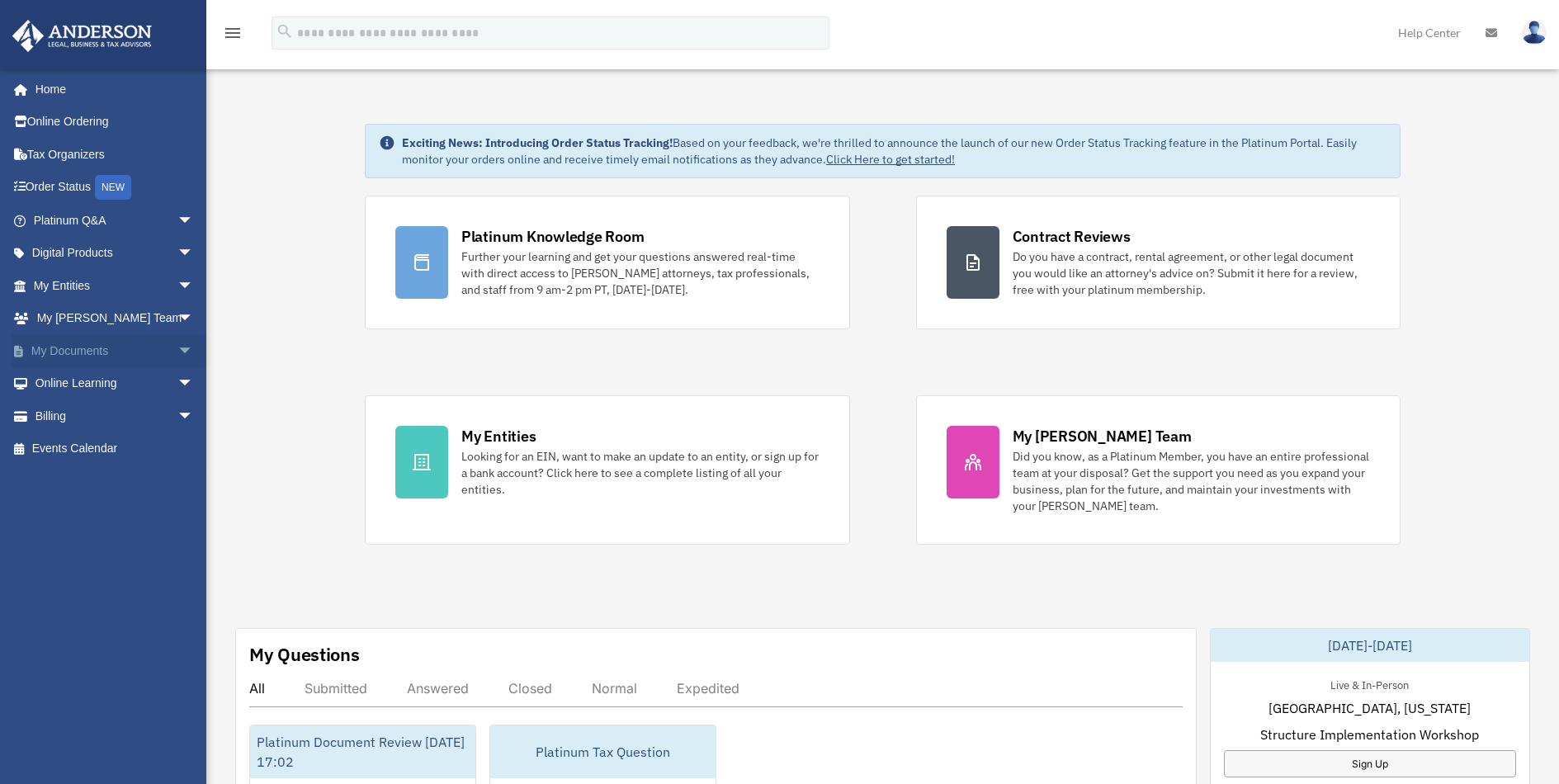
click at [124, 354] on link "My Documents arrow_drop_down" at bounding box center [115, 350] width 207 height 33
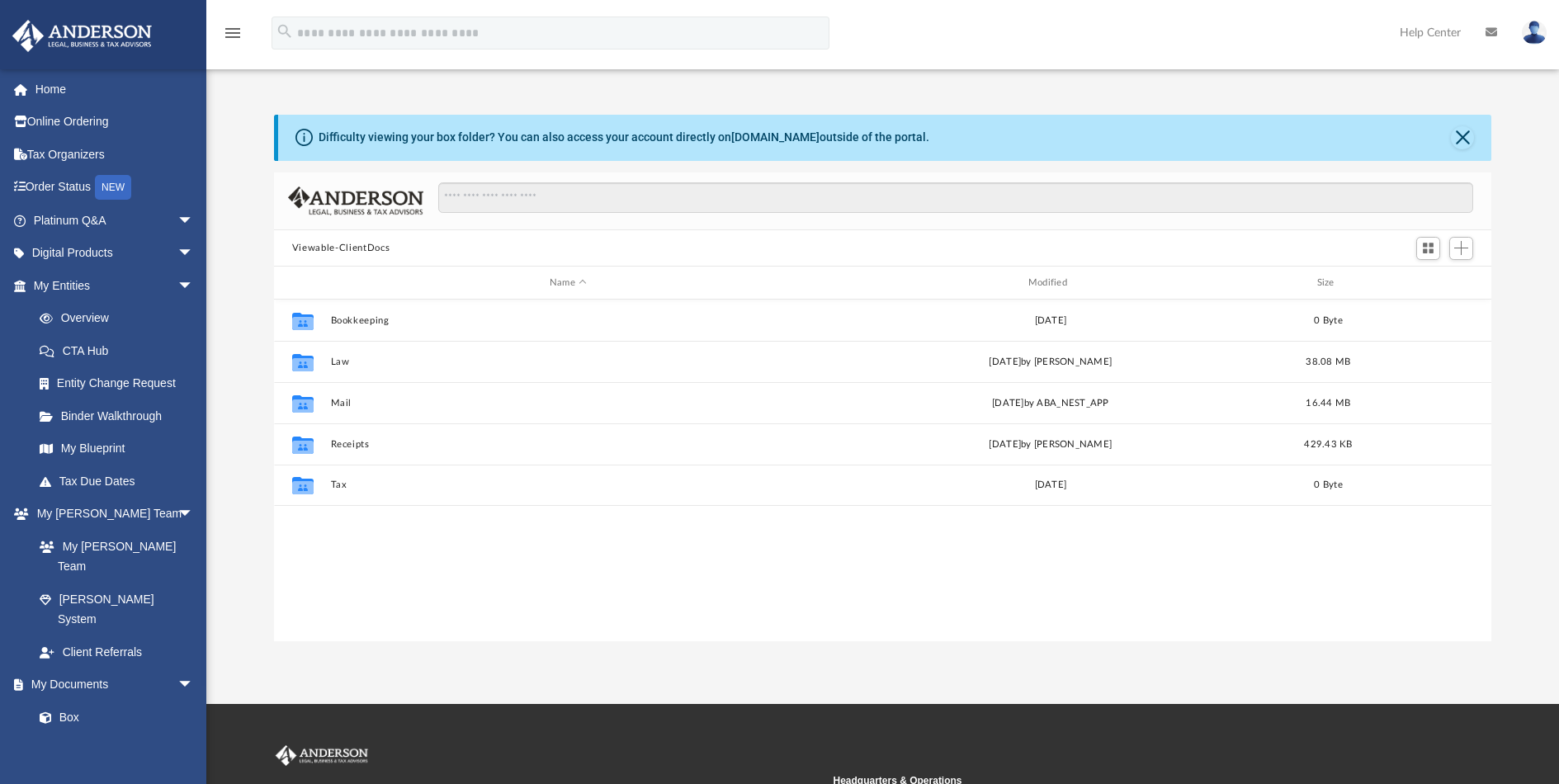
scroll to position [363, 1205]
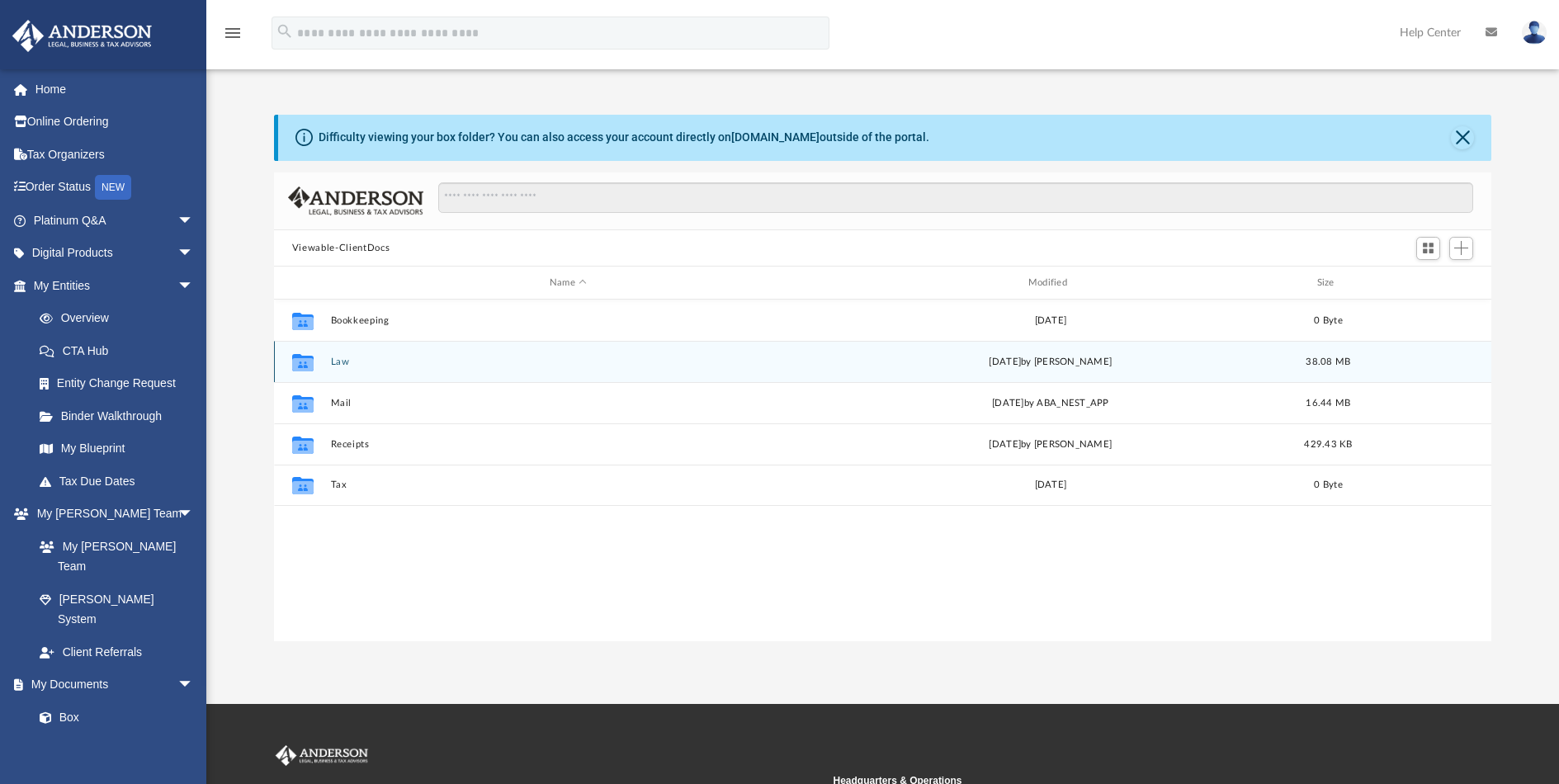
click at [350, 368] on div "Collaborated Folder Law [DATE] by [PERSON_NAME] 38.08 MB" at bounding box center [883, 361] width 1217 height 42
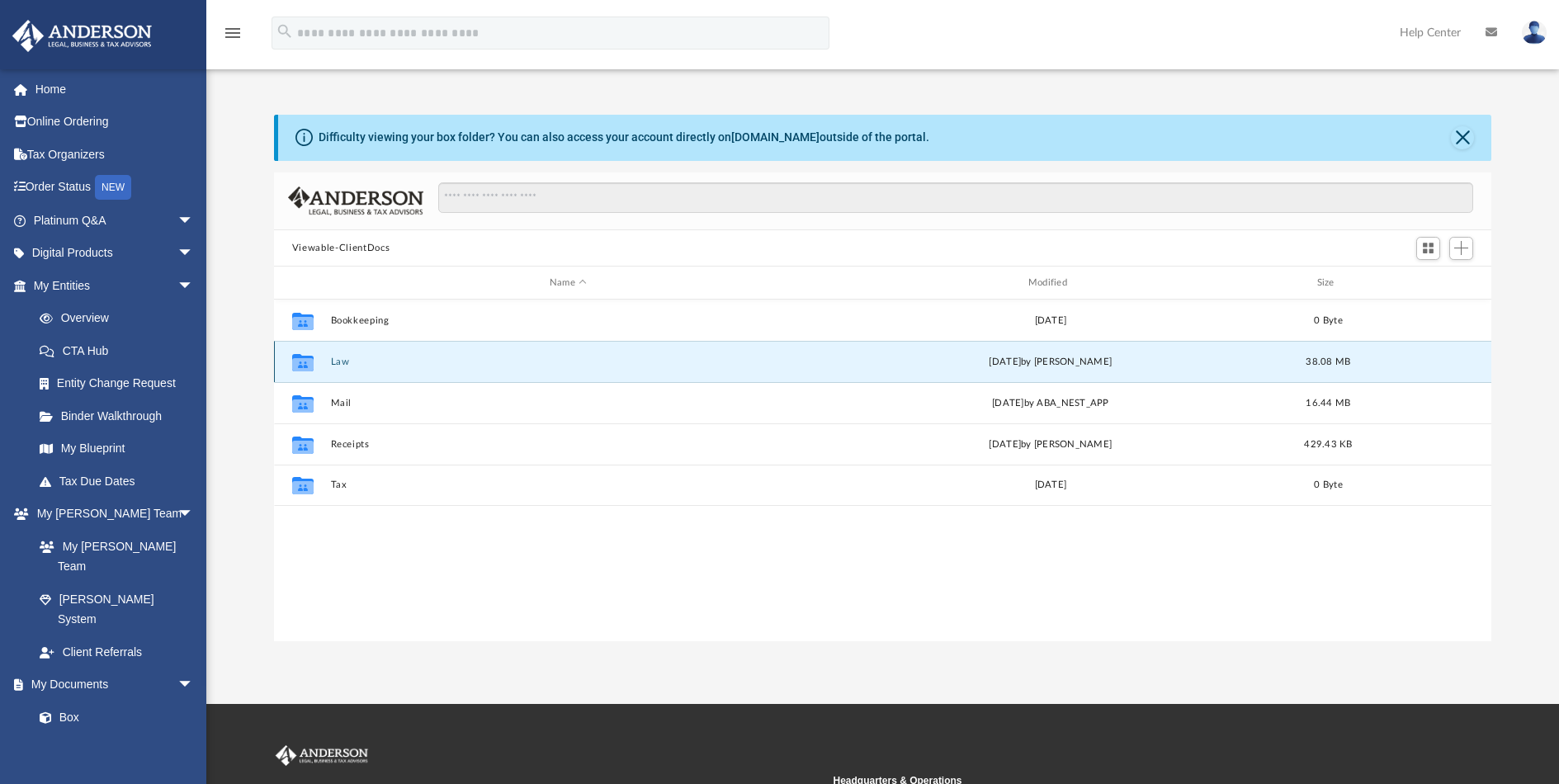
click at [332, 365] on button "Law" at bounding box center [568, 361] width 475 height 11
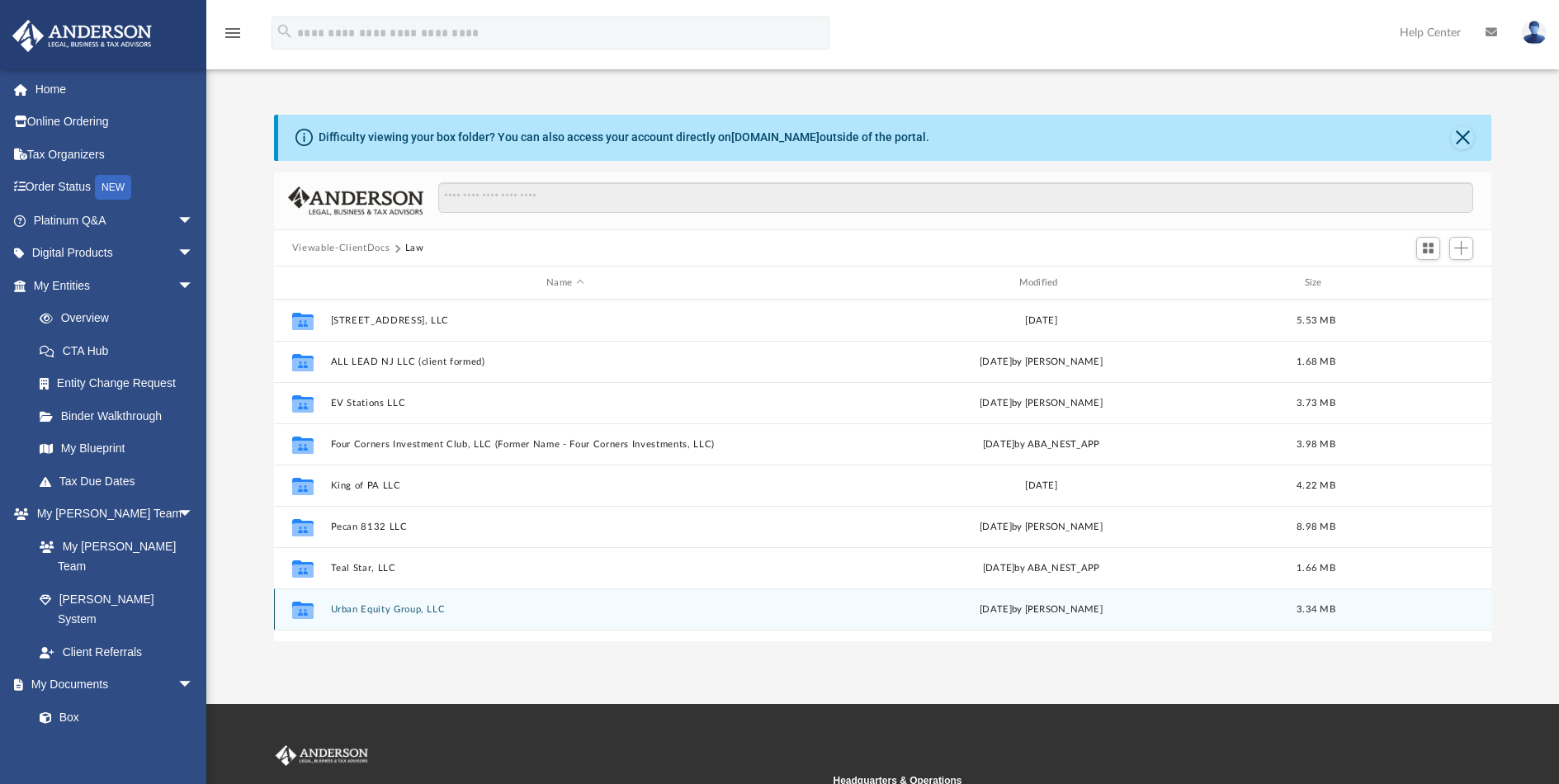
click at [423, 613] on button "Urban Equity Group, LLC" at bounding box center [564, 609] width 468 height 11
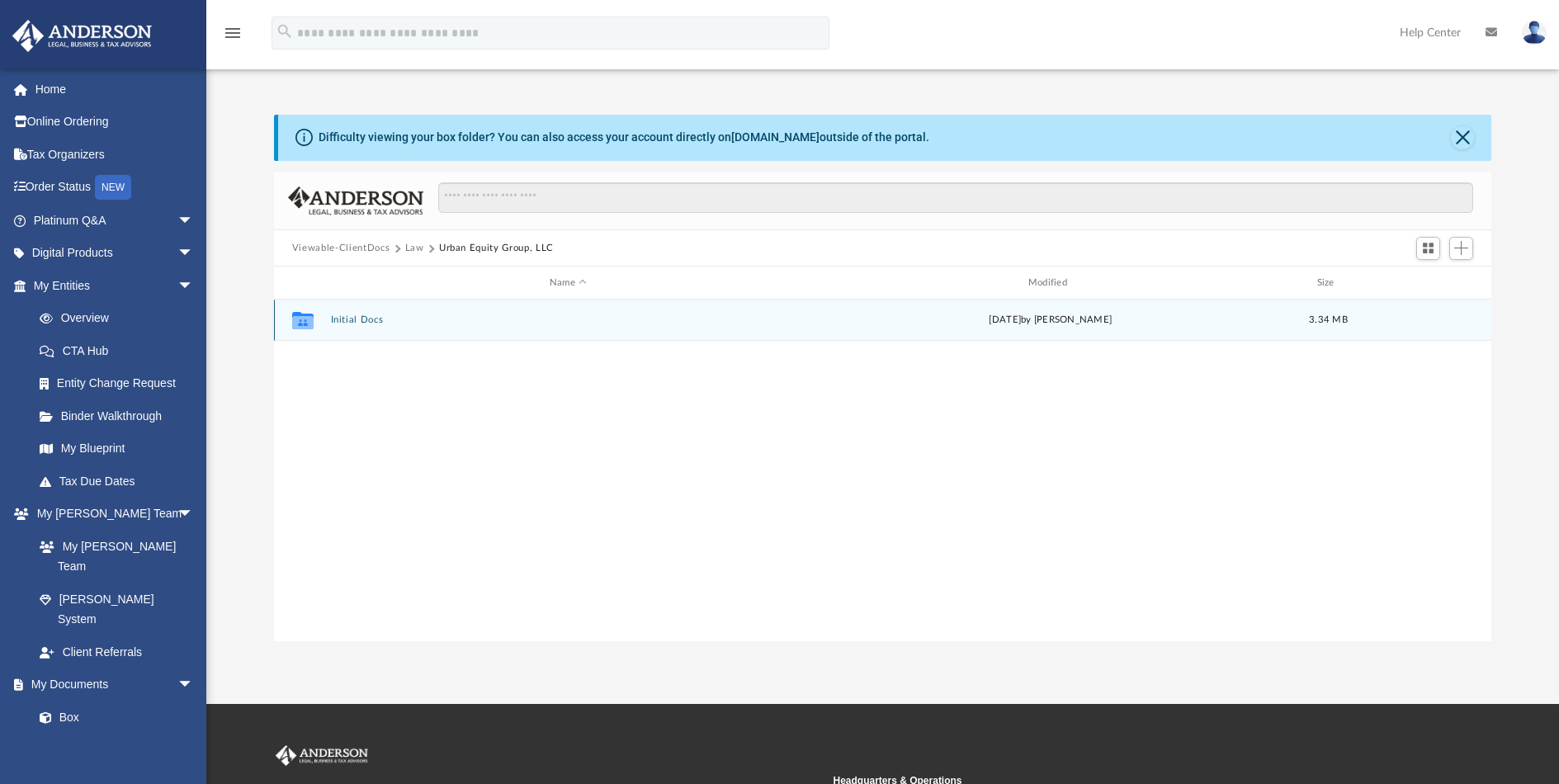
click at [361, 317] on button "Initial Docs" at bounding box center [568, 320] width 475 height 11
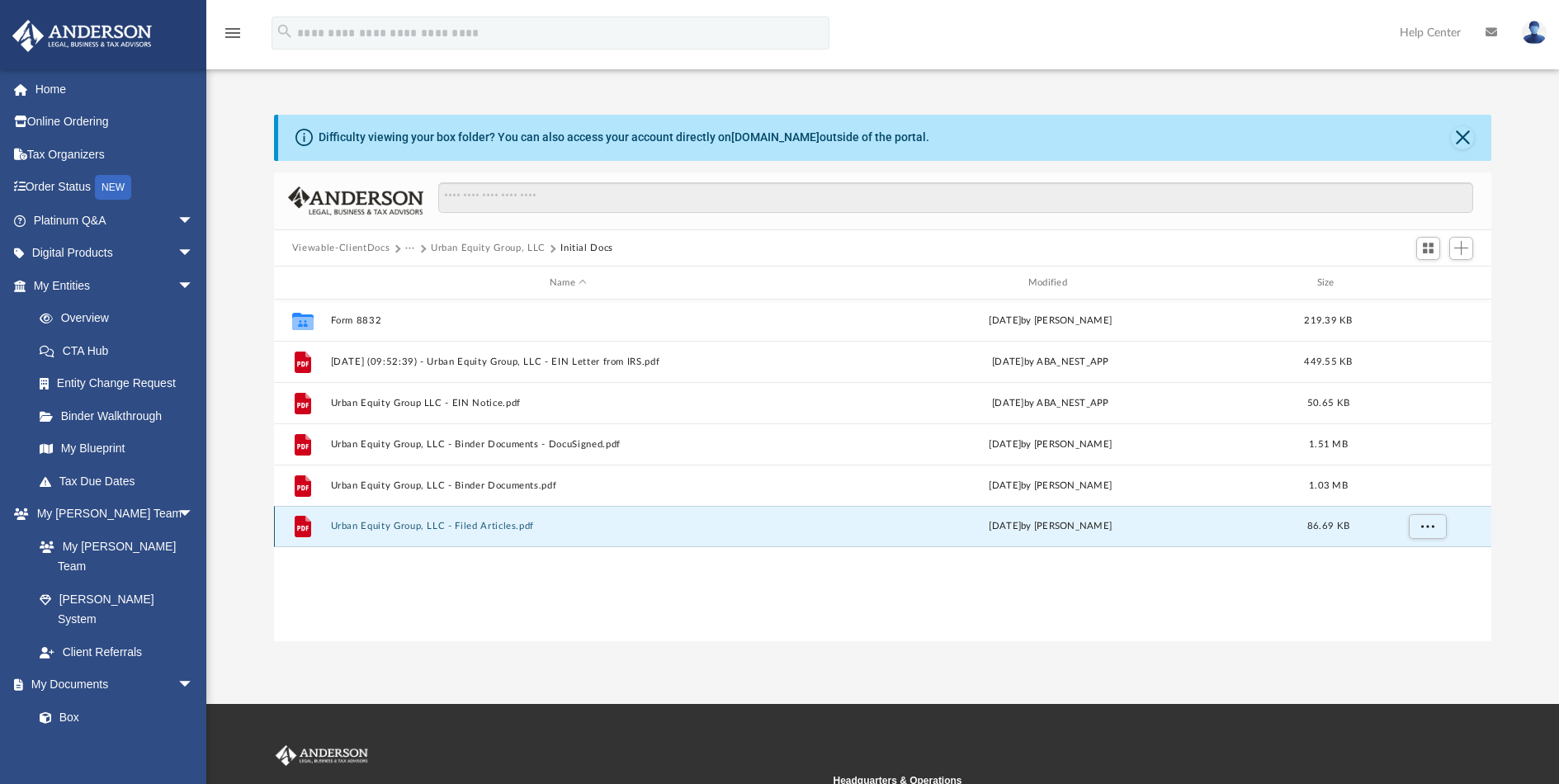
click at [378, 530] on button "Urban Equity Group, LLC - Filed Articles.pdf" at bounding box center [568, 525] width 475 height 11
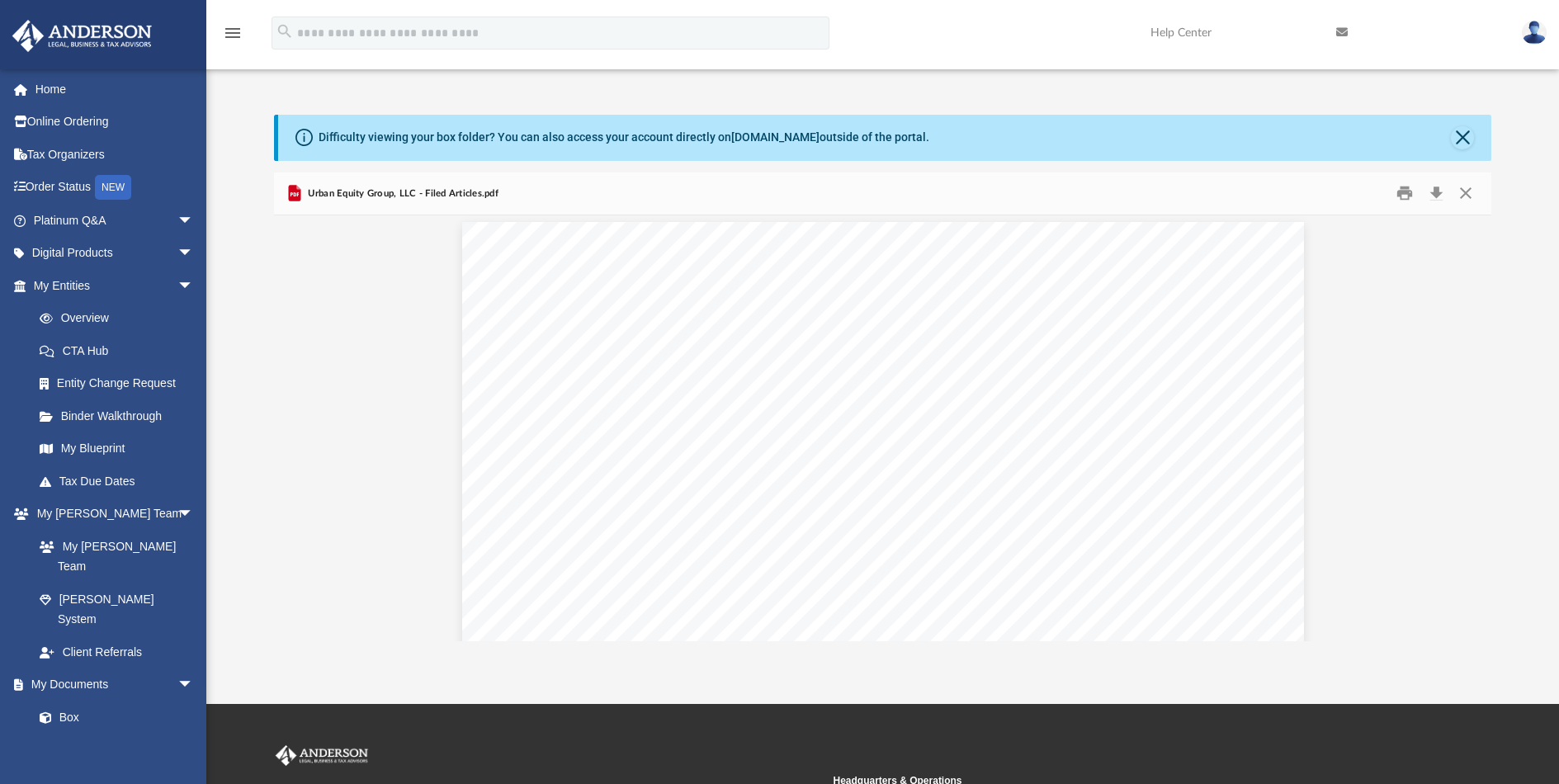
scroll to position [0, 0]
click at [1401, 194] on button "Print" at bounding box center [1405, 193] width 33 height 25
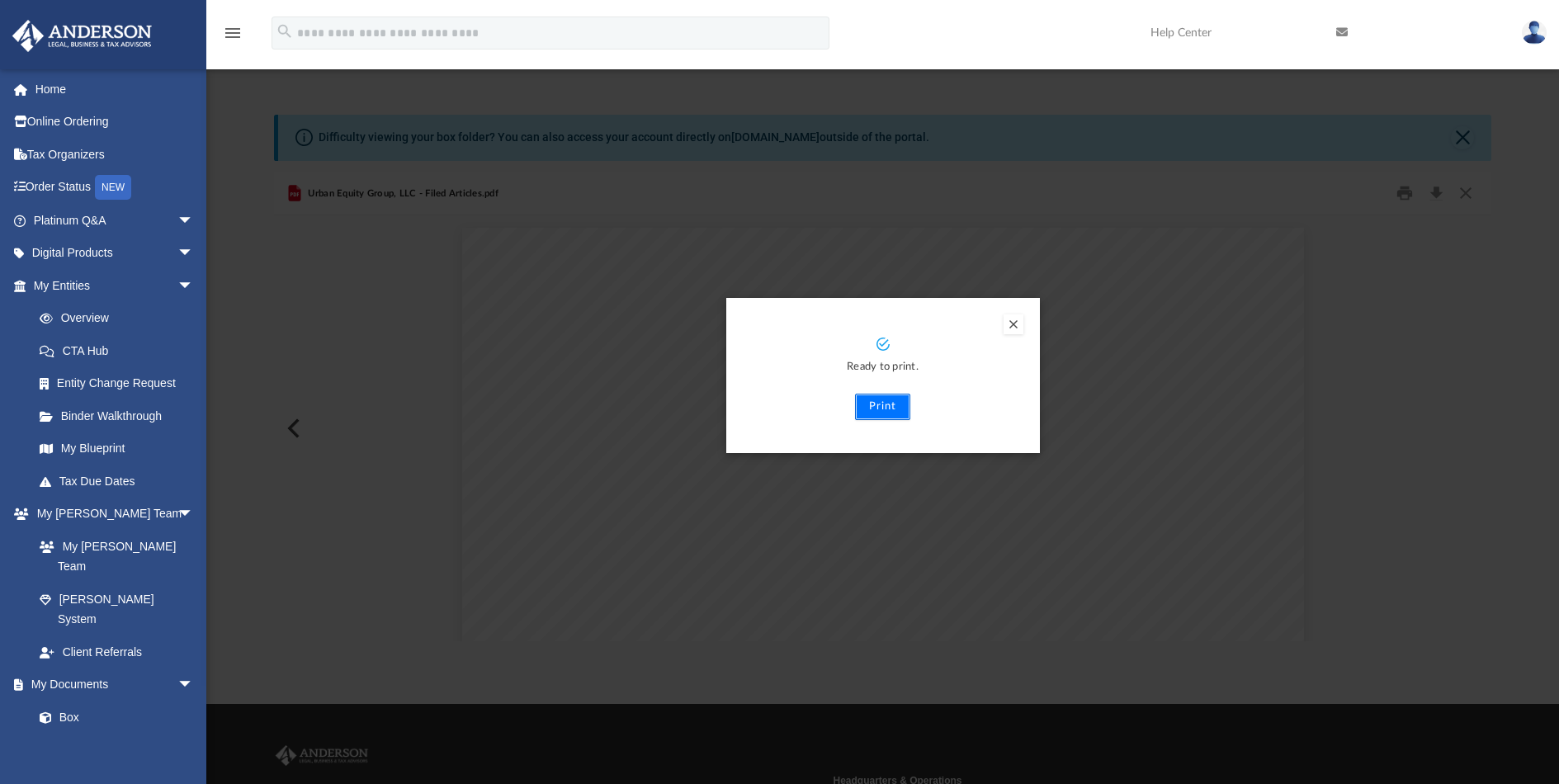
click at [870, 407] on button "Print" at bounding box center [882, 406] width 55 height 26
